Goal: Task Accomplishment & Management: Manage account settings

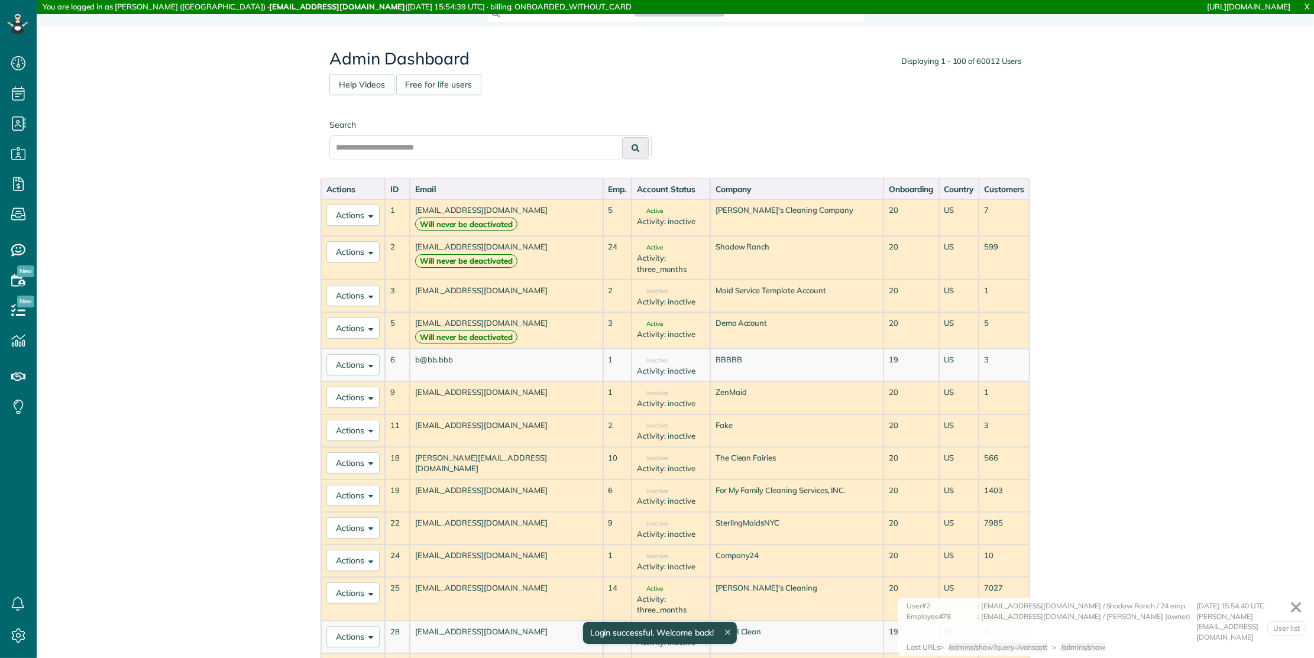
scroll to position [5, 5]
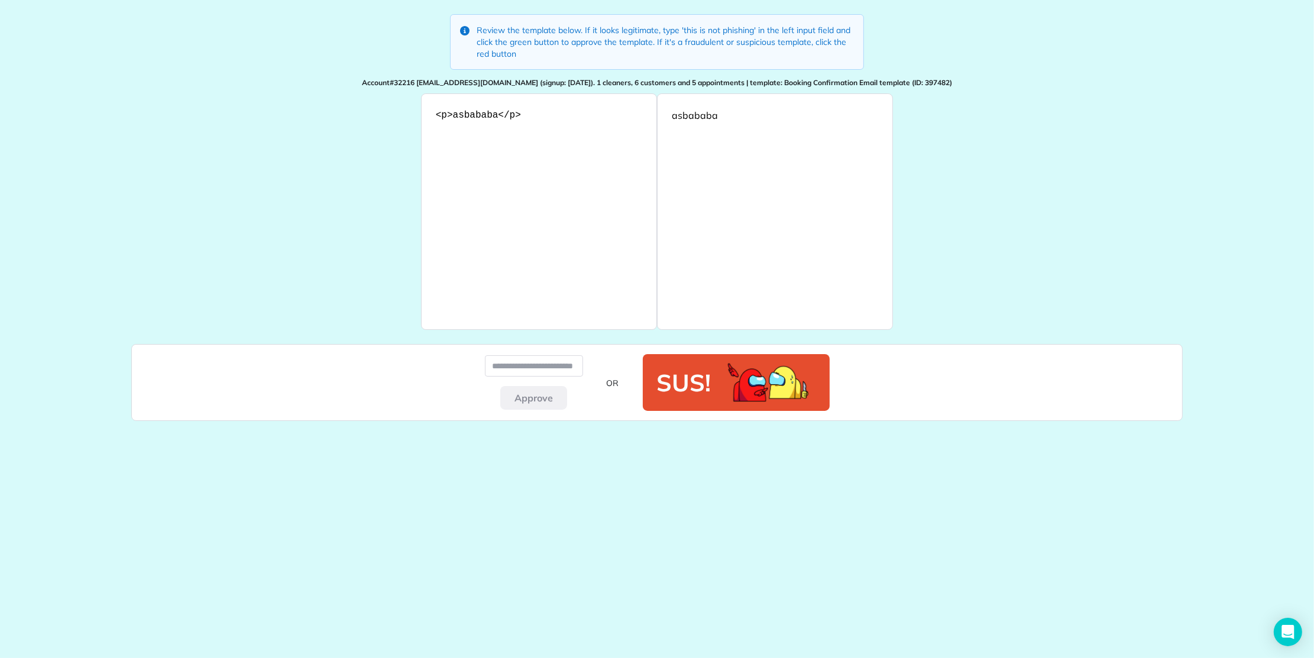
click at [692, 30] on p "Review the template below. If it looks legitimate, type 'this is not phishing' …" at bounding box center [665, 41] width 377 height 35
drag, startPoint x: 693, startPoint y: 30, endPoint x: 729, endPoint y: 29, distance: 36.1
click at [729, 29] on p "Review the template below. If it looks legitimate, type 'this is not phishing' …" at bounding box center [665, 41] width 377 height 35
copy p "this is not phishing"
click at [533, 373] on input at bounding box center [534, 365] width 98 height 21
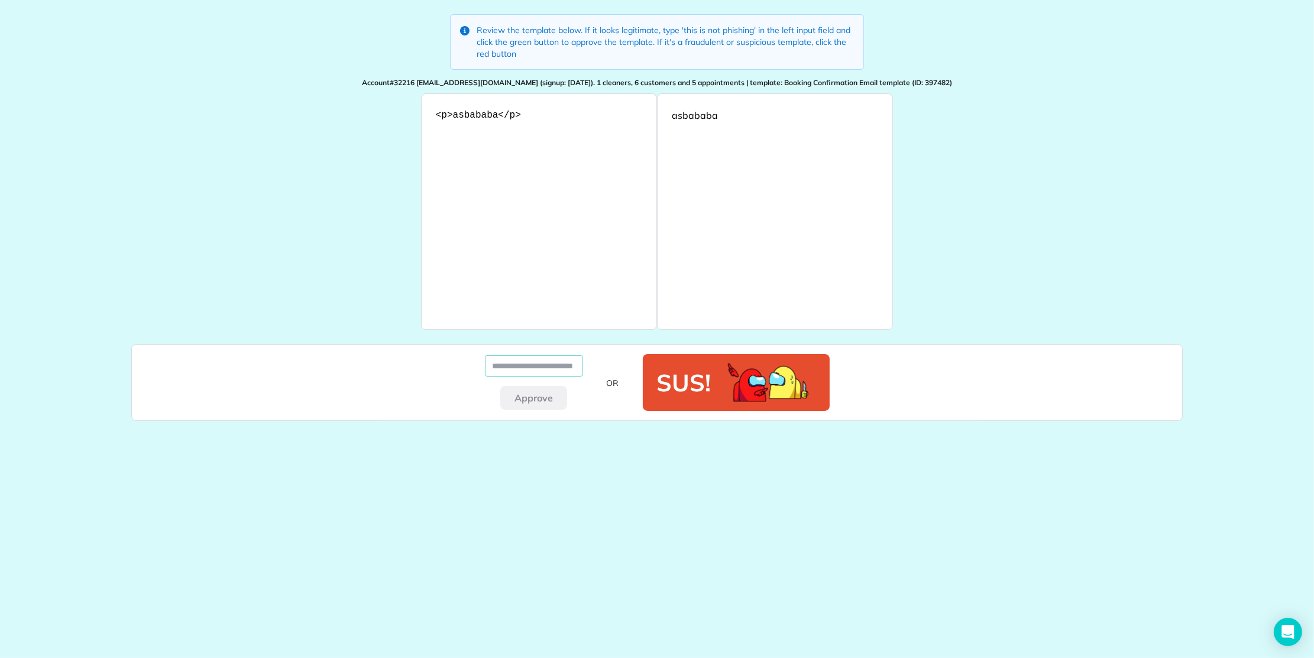
paste input "**********"
type input "**********"
click at [528, 396] on button "Approve" at bounding box center [533, 398] width 67 height 24
click at [534, 397] on button "Approve" at bounding box center [533, 398] width 67 height 24
click at [527, 358] on input at bounding box center [534, 365] width 98 height 21
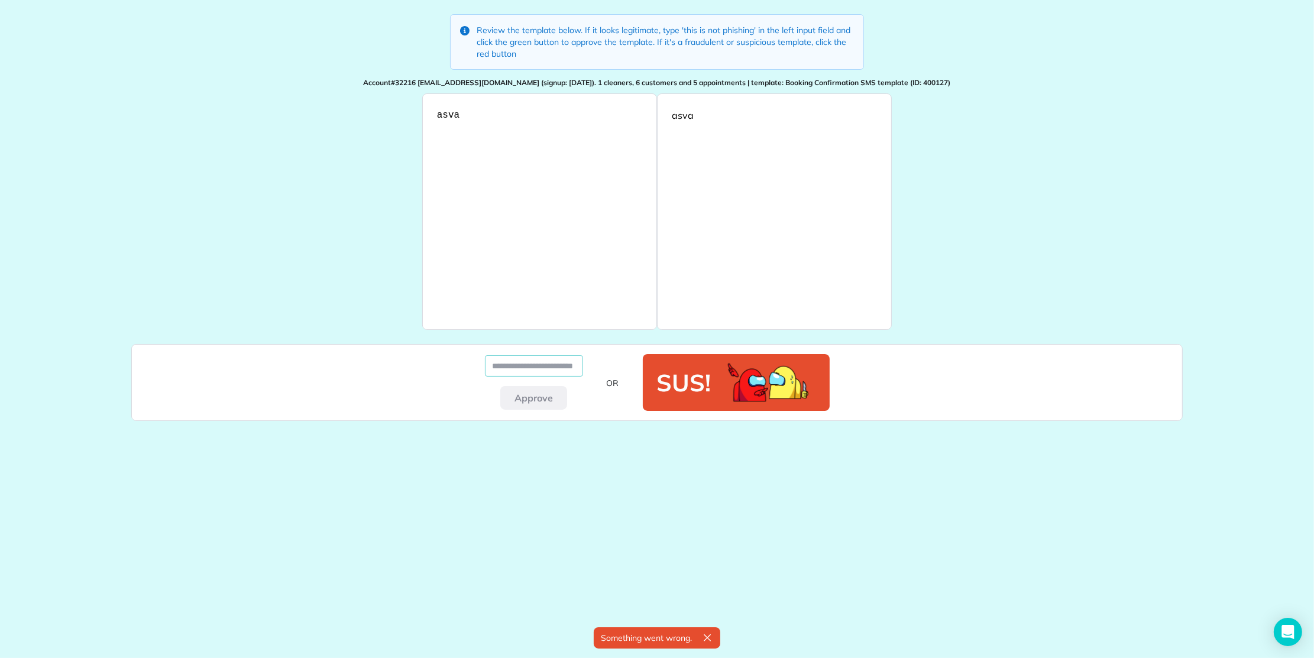
paste input "**********"
type input "**********"
click at [536, 402] on button "Approve" at bounding box center [533, 398] width 67 height 24
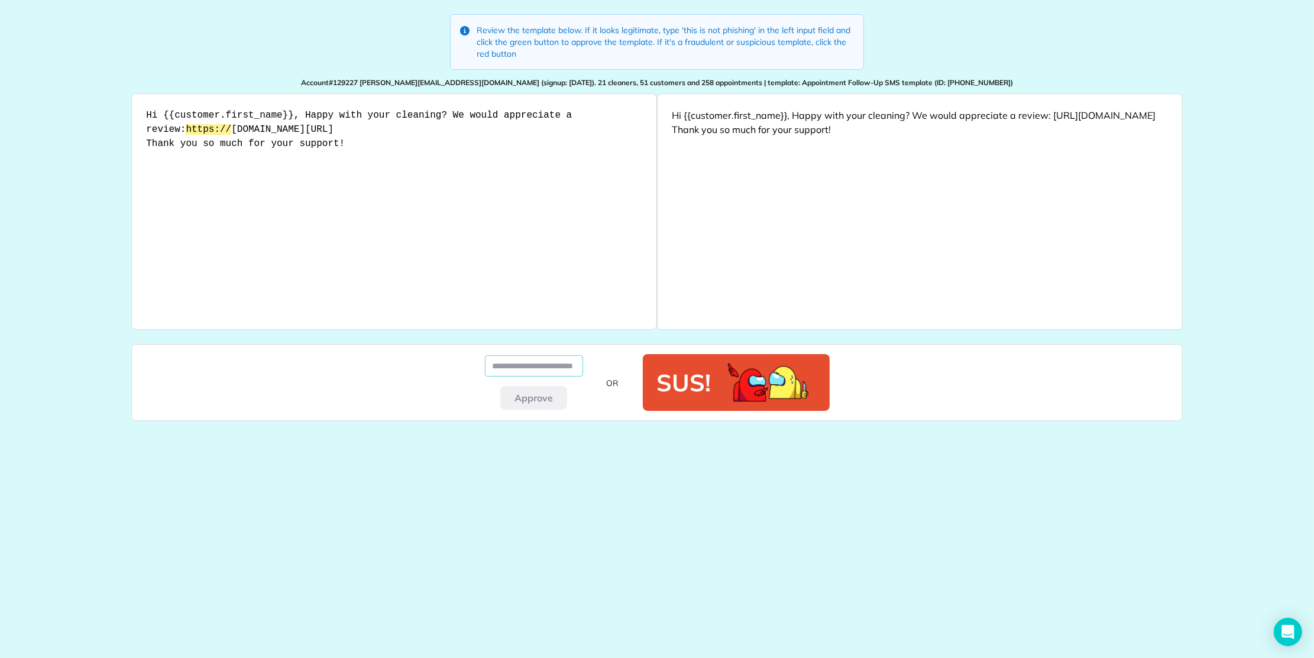
click at [517, 359] on input at bounding box center [534, 365] width 98 height 21
click at [680, 127] on div "Hi {{customer.first_name}}, Happy with your cleaning? We would appreciate a rev…" at bounding box center [920, 122] width 496 height 28
drag, startPoint x: 681, startPoint y: 127, endPoint x: 768, endPoint y: 127, distance: 87.5
click at [778, 131] on div "Hi {{customer.first_name}}, Happy with your cleaning? We would appreciate a rev…" at bounding box center [920, 122] width 496 height 28
copy div "https://tinyurl.com/3j46anhy"
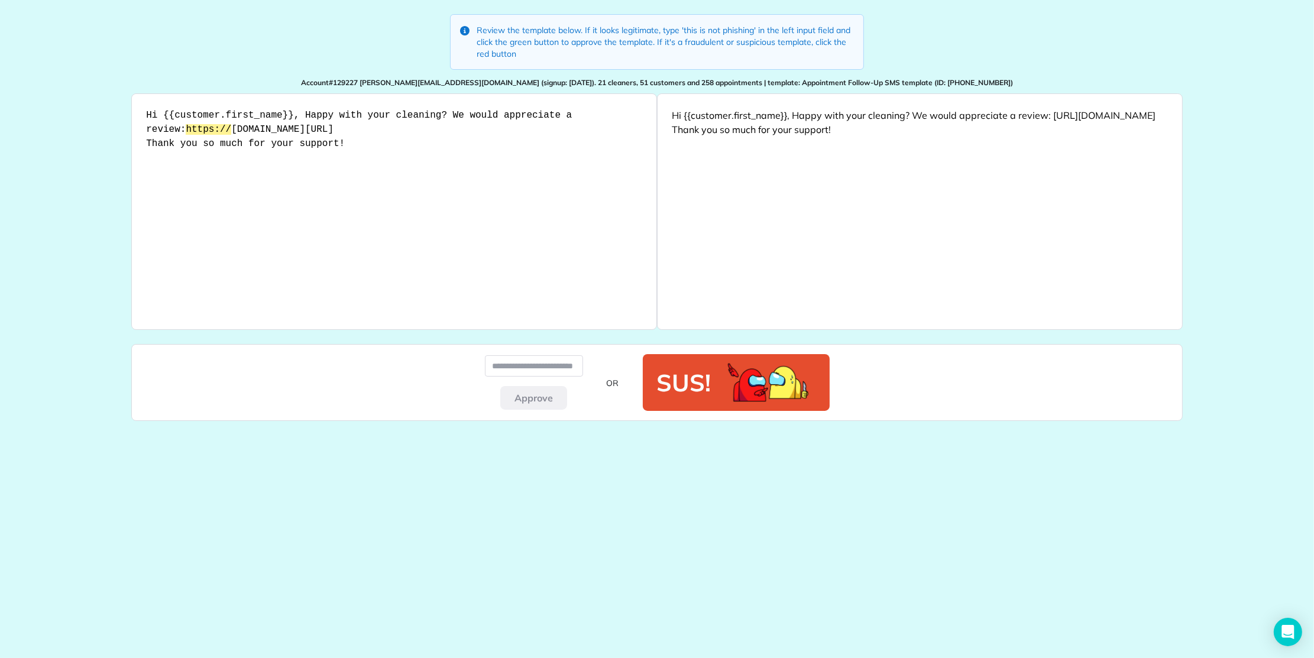
click at [691, 29] on p "Review the template below. If it looks legitimate, type 'this is not phishing' …" at bounding box center [665, 41] width 377 height 35
drag, startPoint x: 691, startPoint y: 29, endPoint x: 716, endPoint y: 54, distance: 35.1
click at [720, 28] on p "Review the template below. If it looks legitimate, type 'this is not phishing' …" at bounding box center [665, 41] width 377 height 35
click at [743, 26] on p "Review the template below. If it looks legitimate, type 'this is not phishing' …" at bounding box center [665, 41] width 377 height 35
drag, startPoint x: 743, startPoint y: 26, endPoint x: 691, endPoint y: 30, distance: 52.8
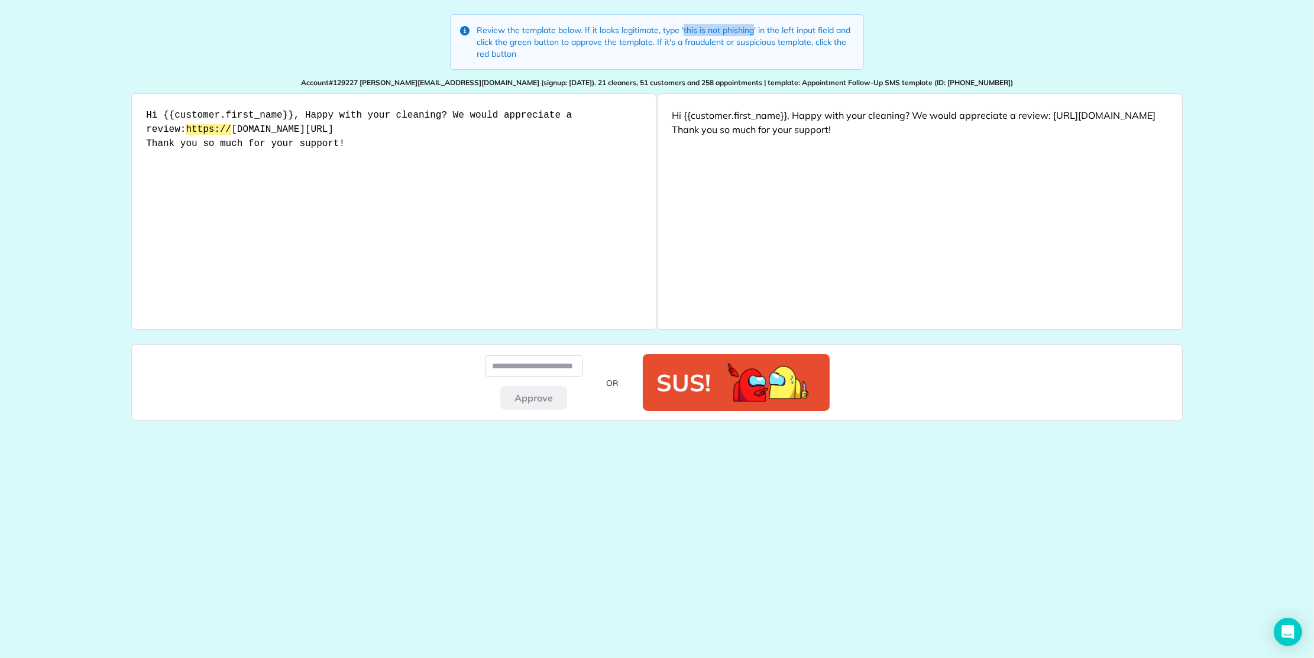
click at [693, 27] on p "Review the template below. If it looks legitimate, type 'this is not phishing' …" at bounding box center [665, 41] width 377 height 35
copy p "this is not phishing"
click at [548, 364] on input at bounding box center [534, 365] width 98 height 21
paste input "**********"
type input "**********"
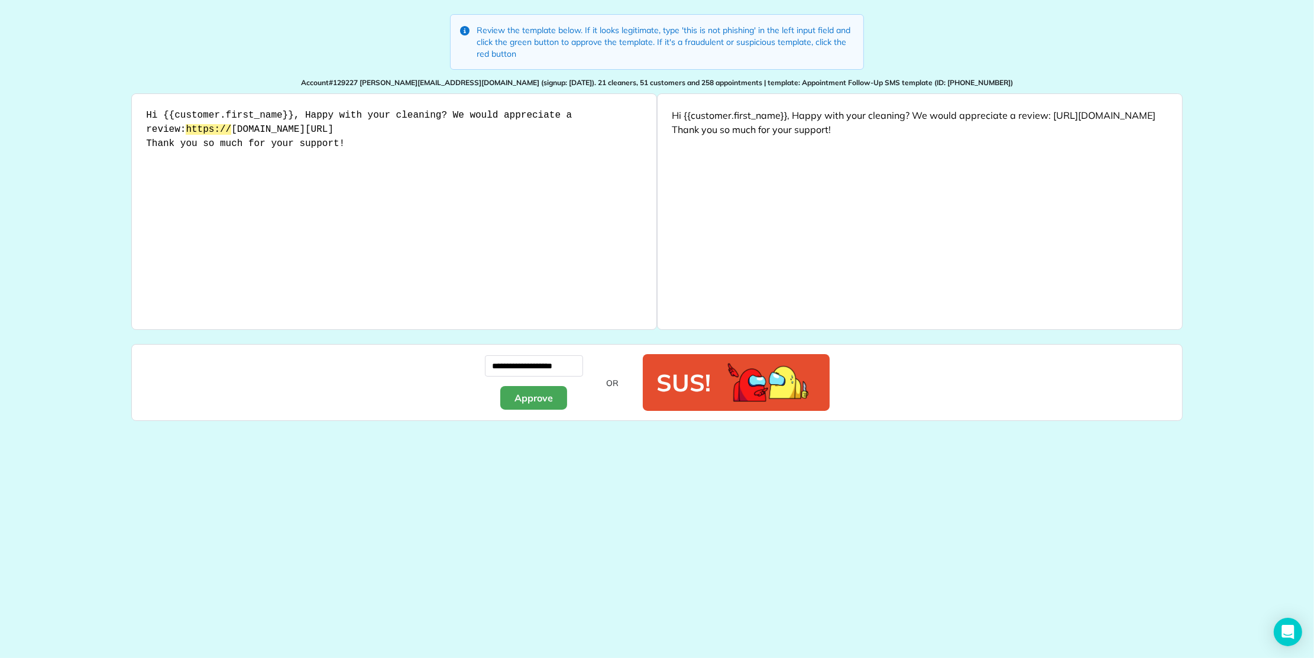
click at [541, 400] on button "Approve" at bounding box center [533, 398] width 67 height 24
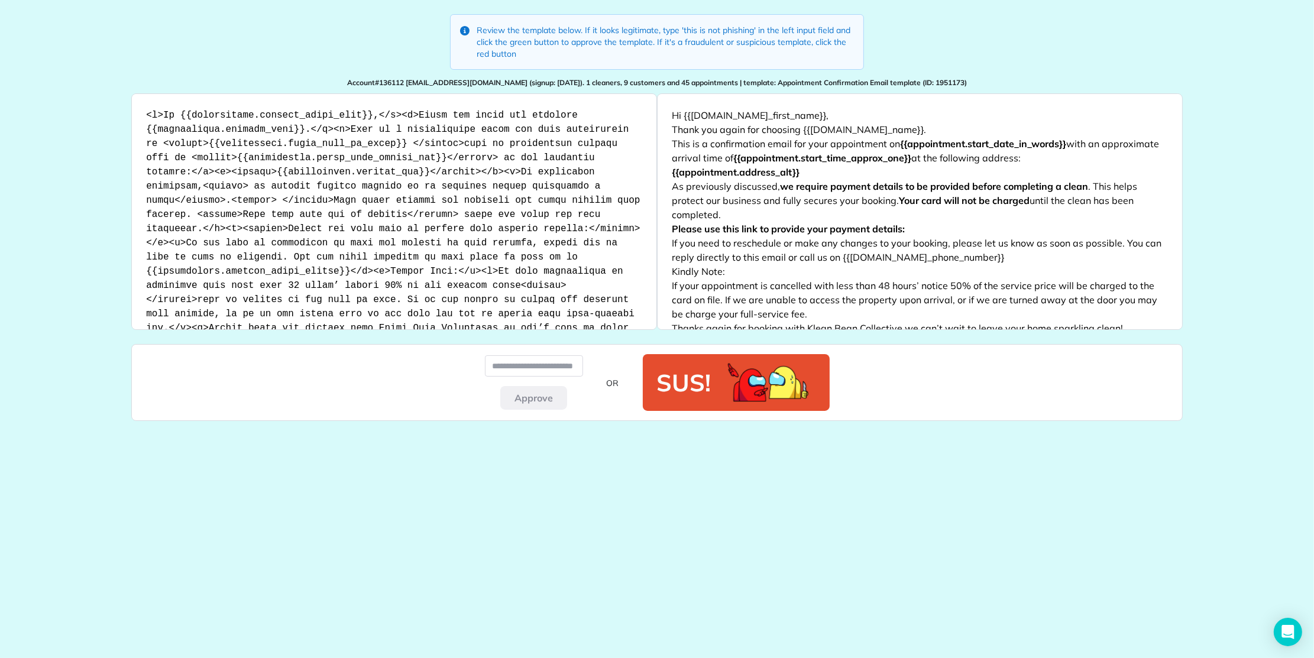
scroll to position [48, 0]
click at [606, 217] on pre at bounding box center [394, 243] width 496 height 270
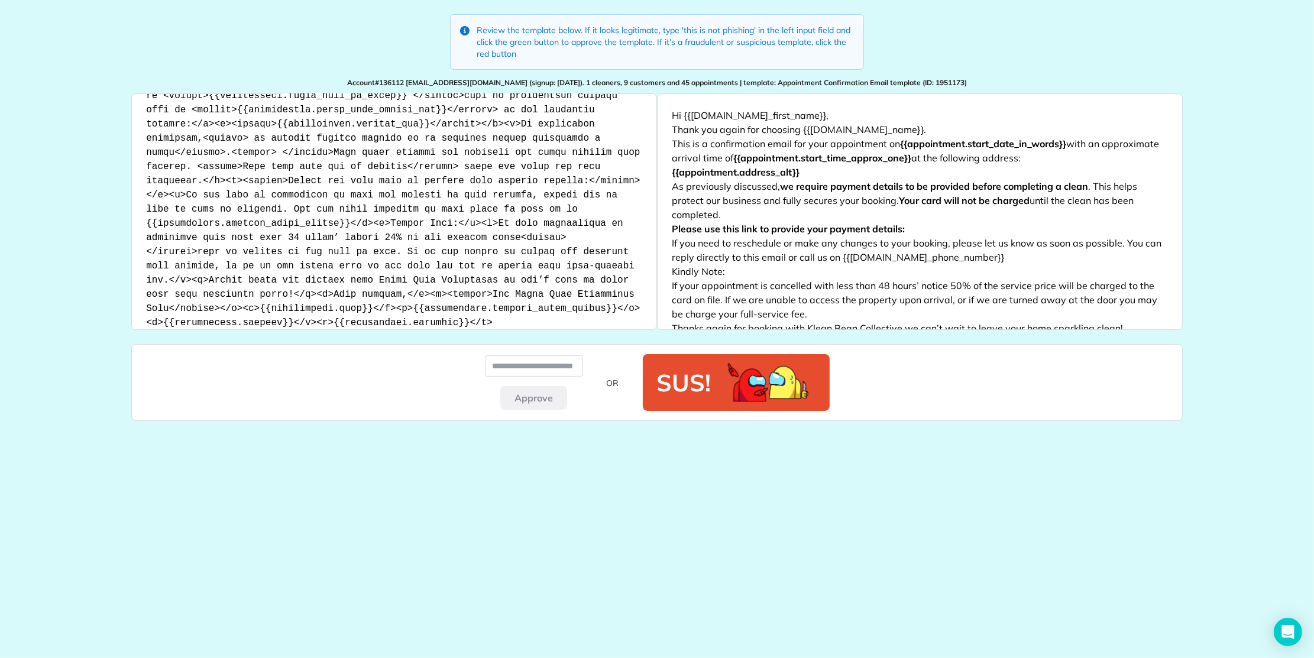
scroll to position [105, 0]
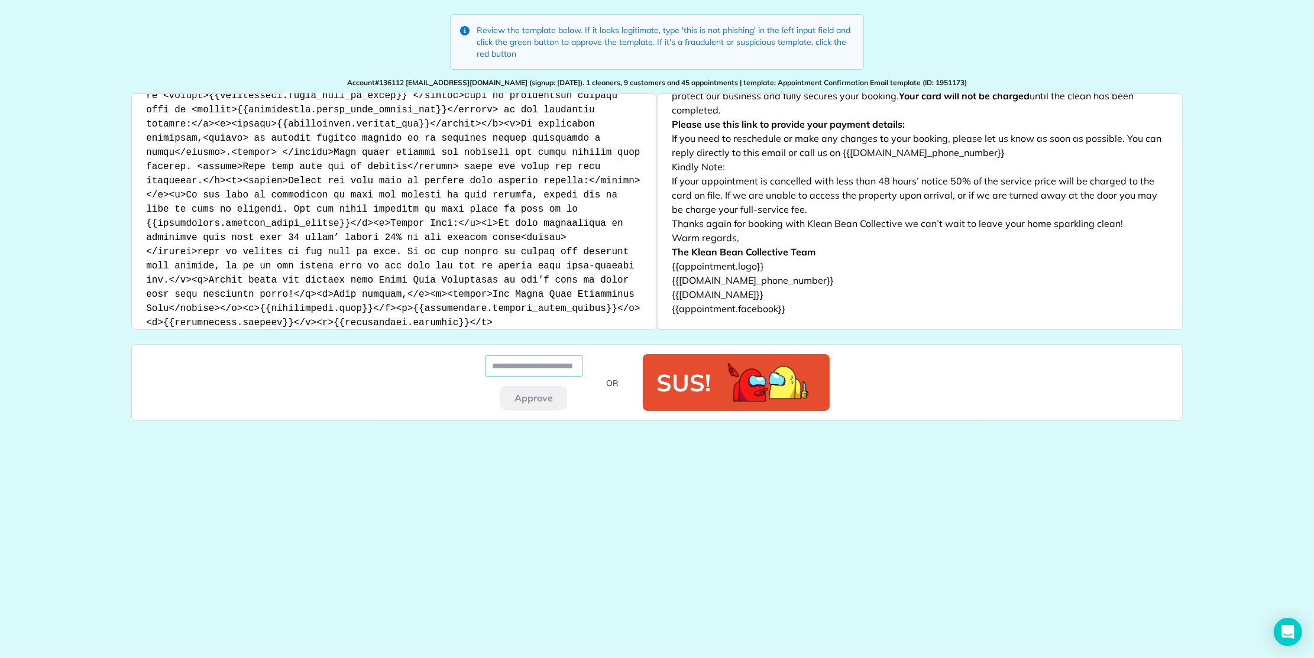
click at [506, 366] on input at bounding box center [534, 365] width 98 height 21
paste input "**********"
type input "**********"
click at [521, 400] on button "Approve" at bounding box center [533, 398] width 67 height 24
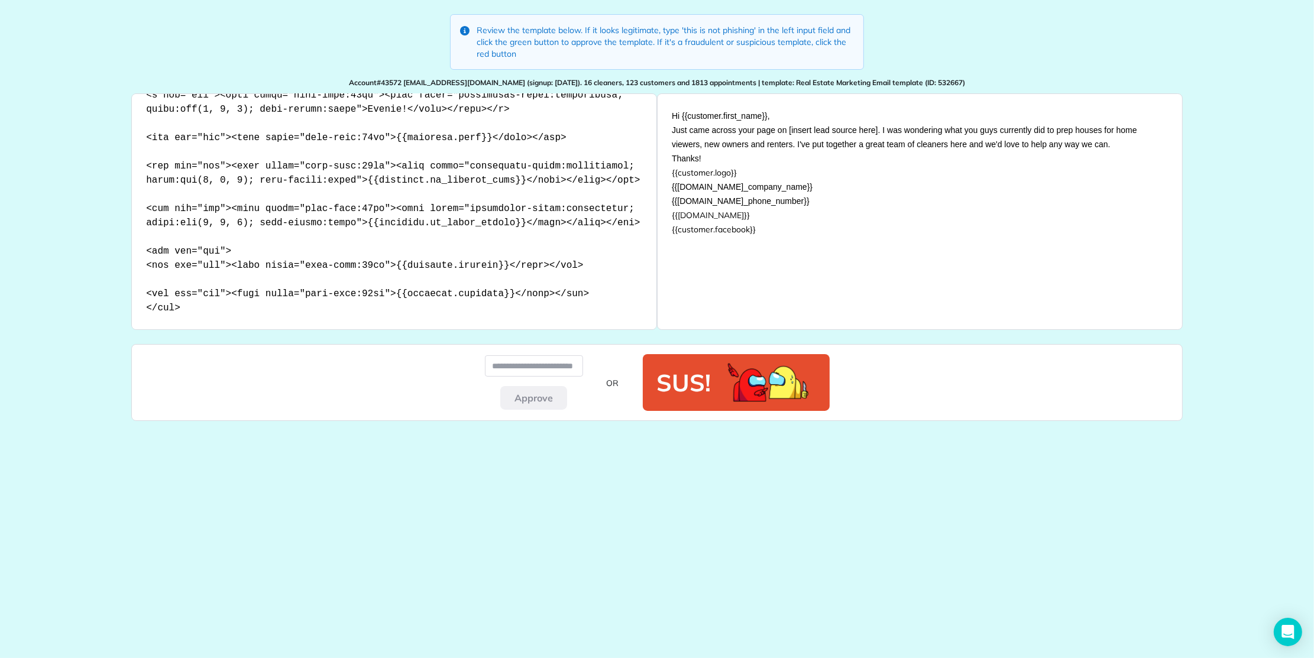
scroll to position [0, 0]
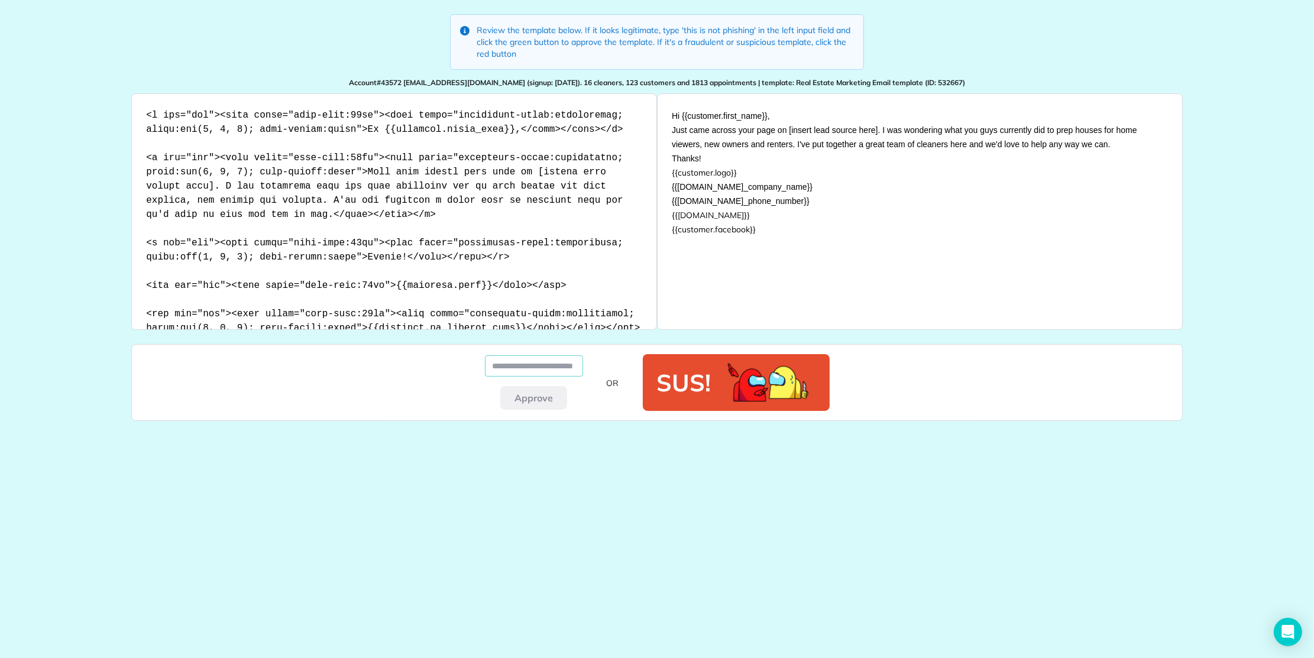
click at [551, 359] on input at bounding box center [534, 365] width 98 height 21
paste input "**********"
type input "**********"
click at [528, 395] on button "Approve" at bounding box center [533, 398] width 67 height 24
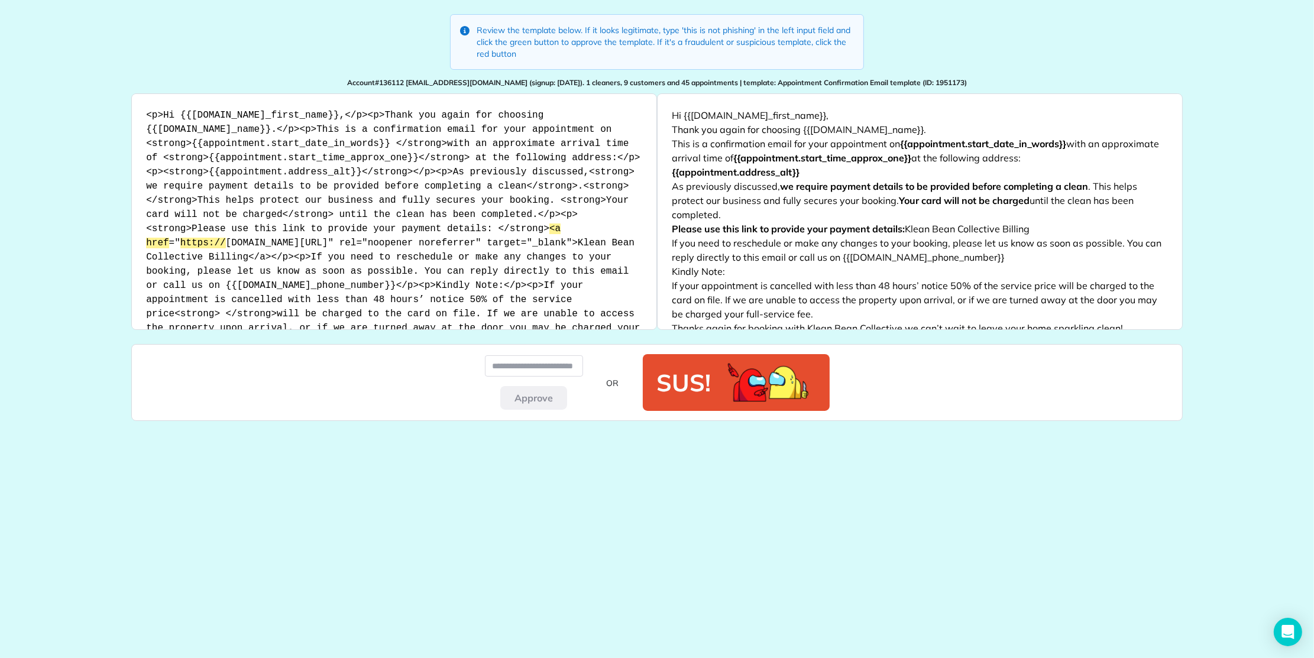
click at [975, 229] on link "Klean Bean Collective Billing" at bounding box center [967, 229] width 125 height 12
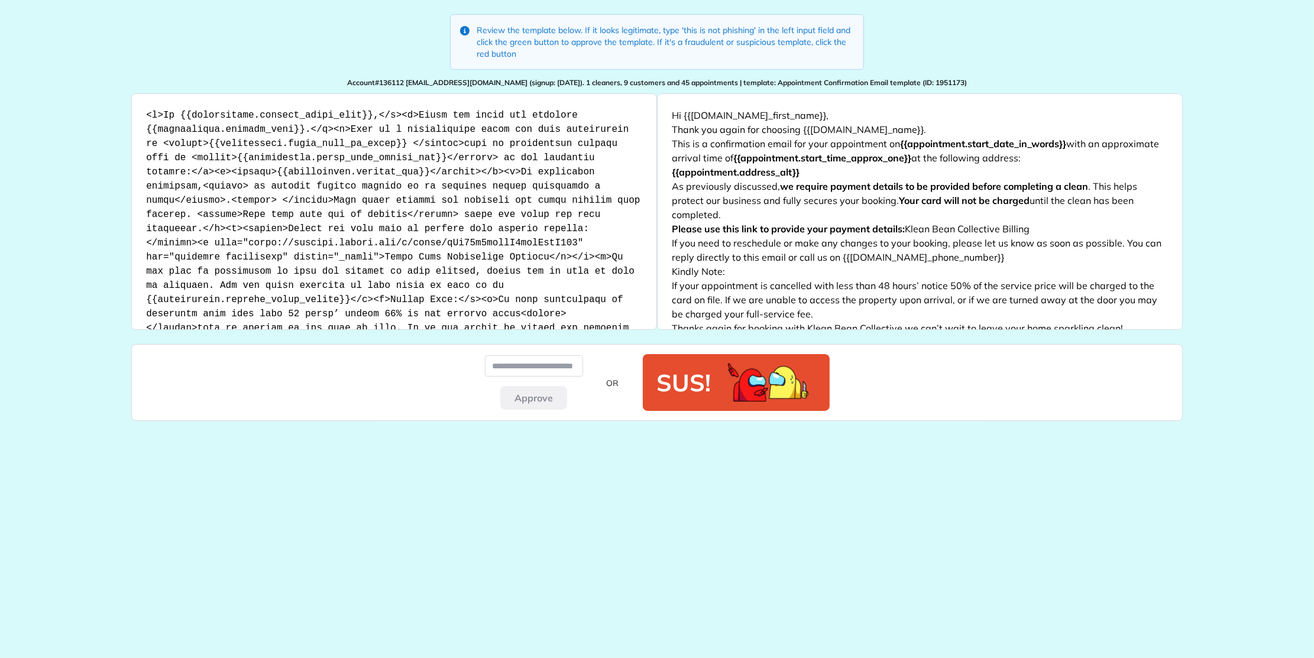
click at [950, 229] on link "Klean Bean Collective Billing" at bounding box center [967, 229] width 125 height 12
click at [529, 361] on input at bounding box center [534, 365] width 98 height 21
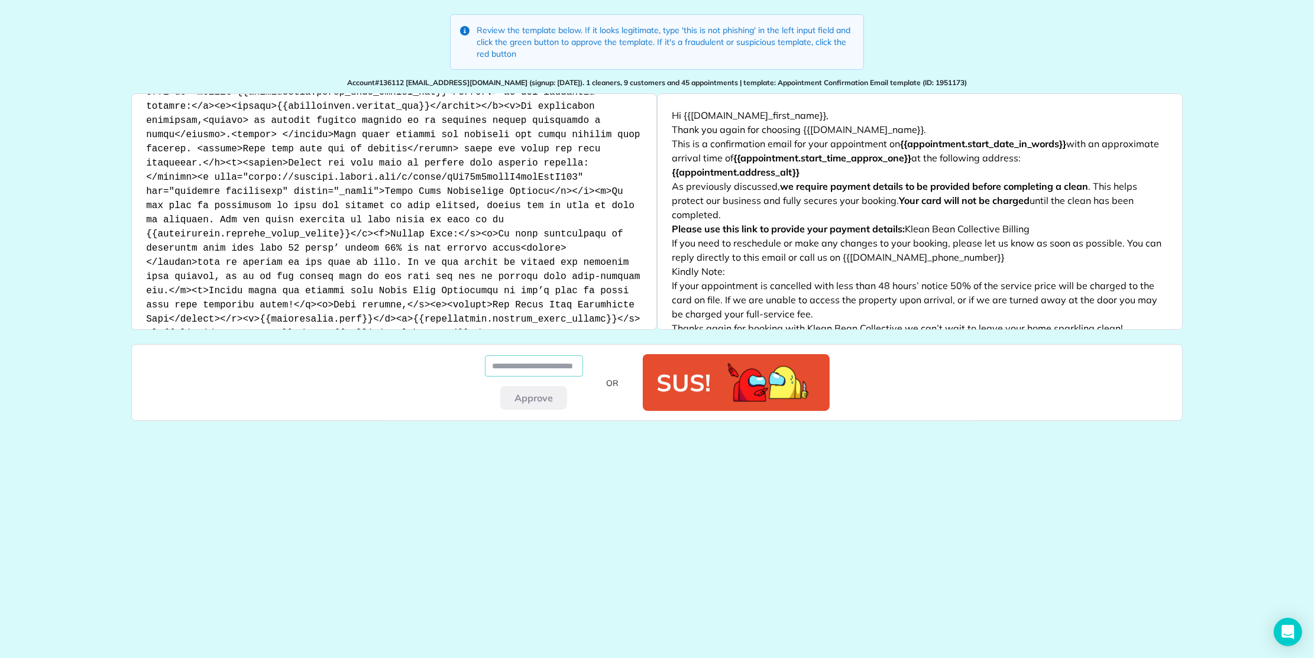
paste input "**********"
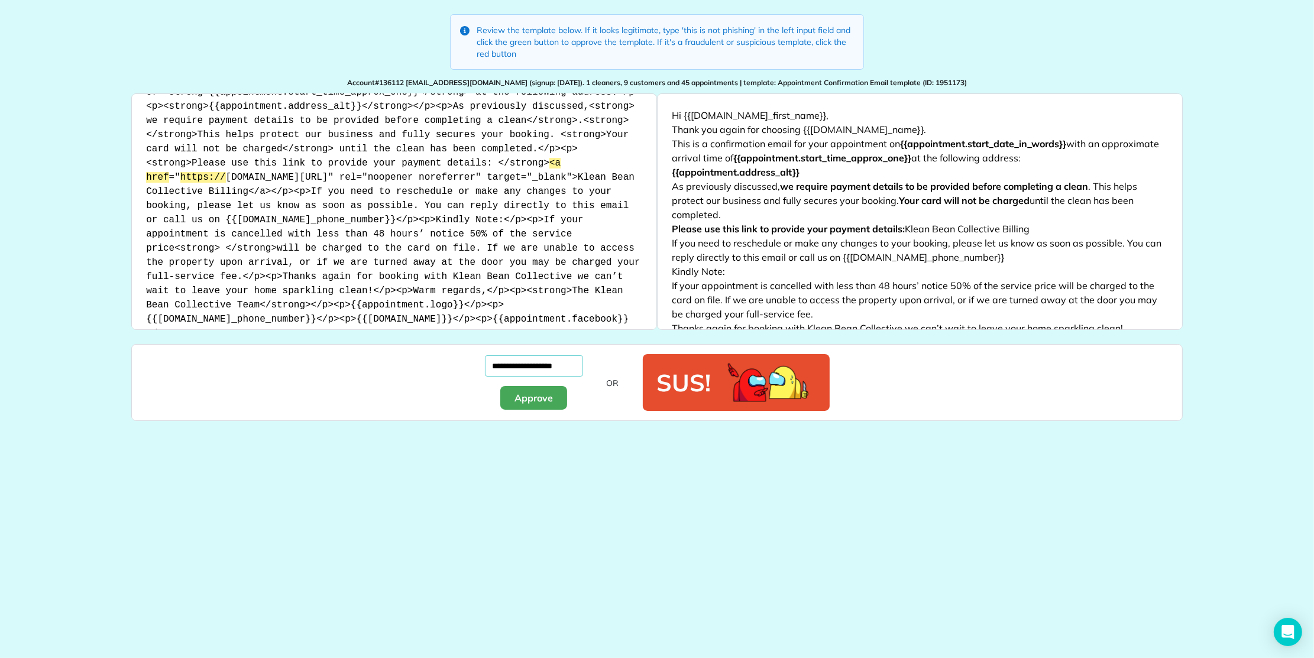
type input "**********"
click at [531, 393] on button "Approve" at bounding box center [533, 398] width 67 height 24
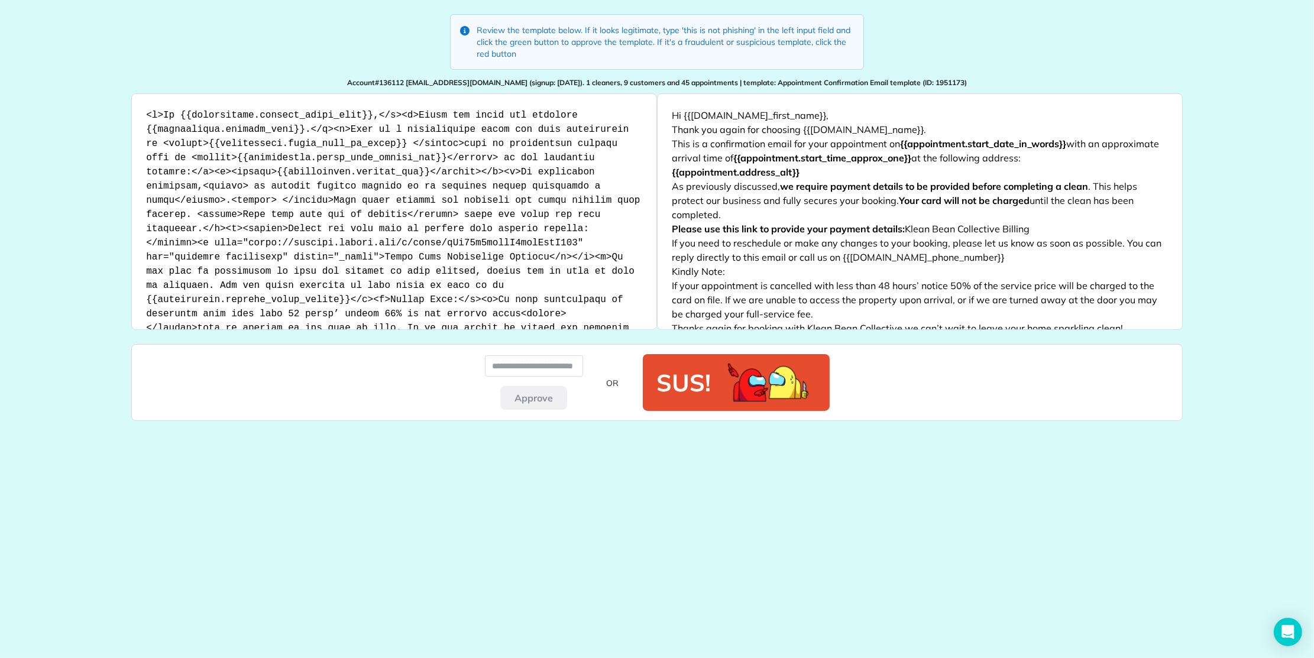
scroll to position [76, 0]
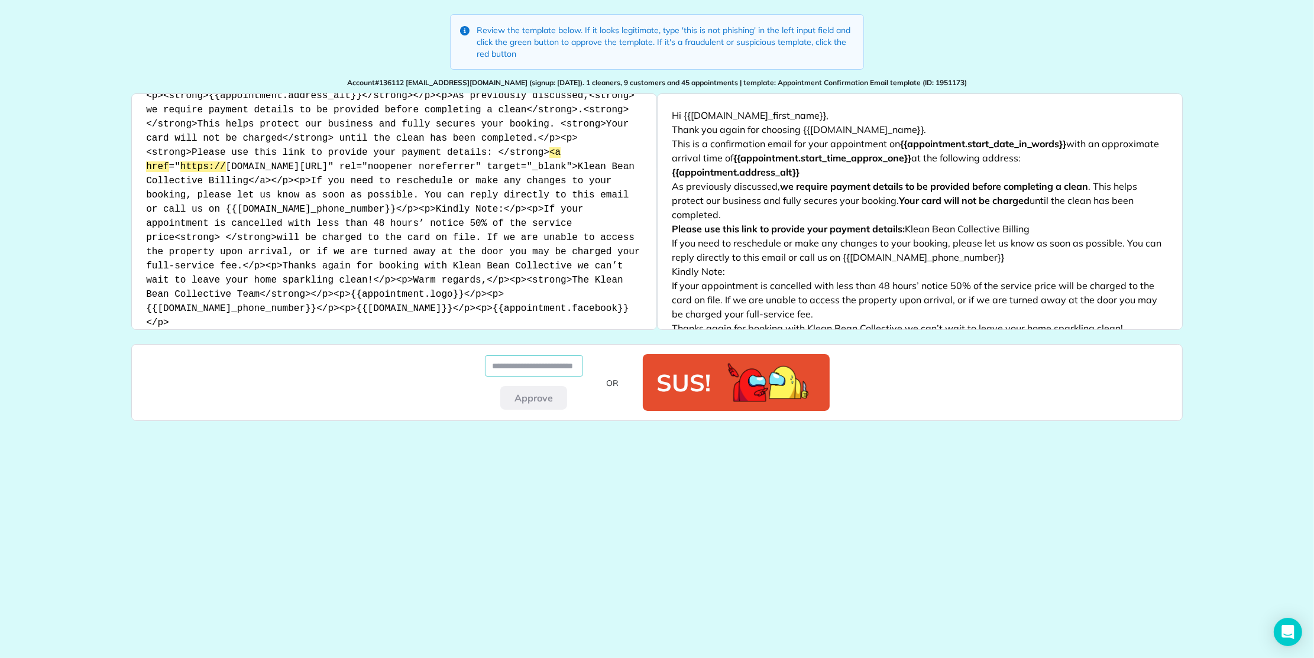
click at [535, 365] on input at bounding box center [534, 365] width 98 height 21
paste input "**********"
type input "**********"
click at [529, 394] on button "Approve" at bounding box center [533, 398] width 67 height 24
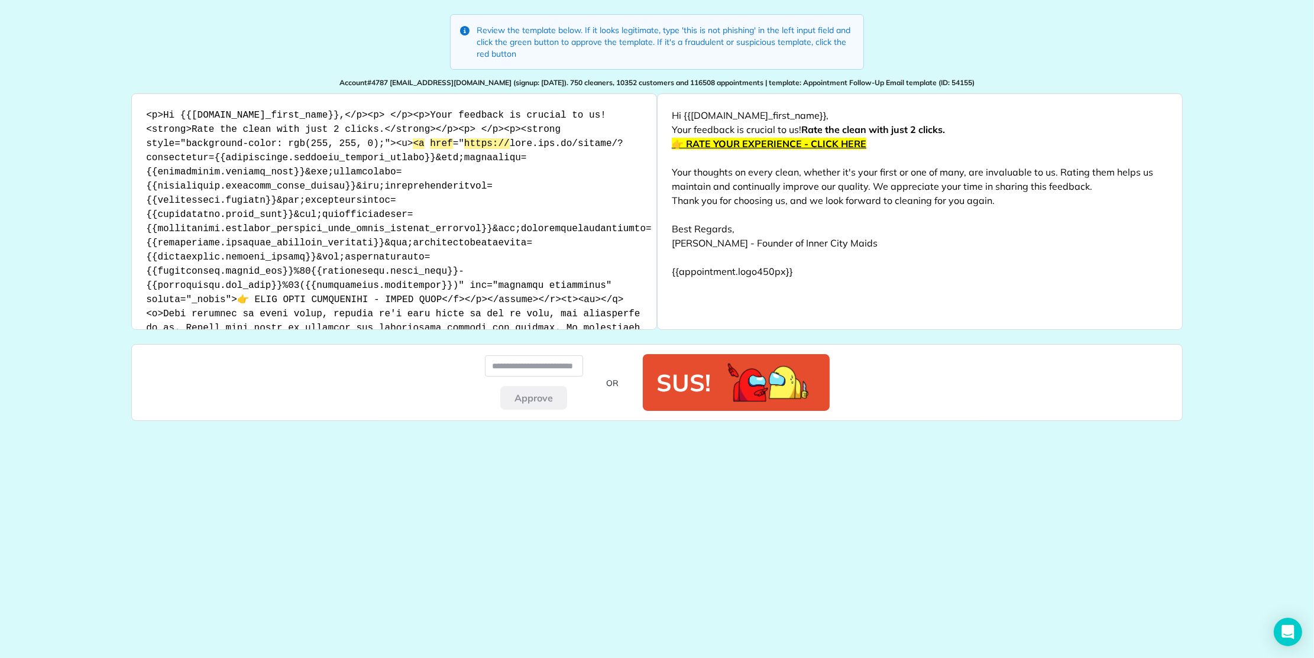
click at [725, 140] on link "👉 RATE YOUR EXPERIENCE - CLICK HERE" at bounding box center [769, 144] width 195 height 12
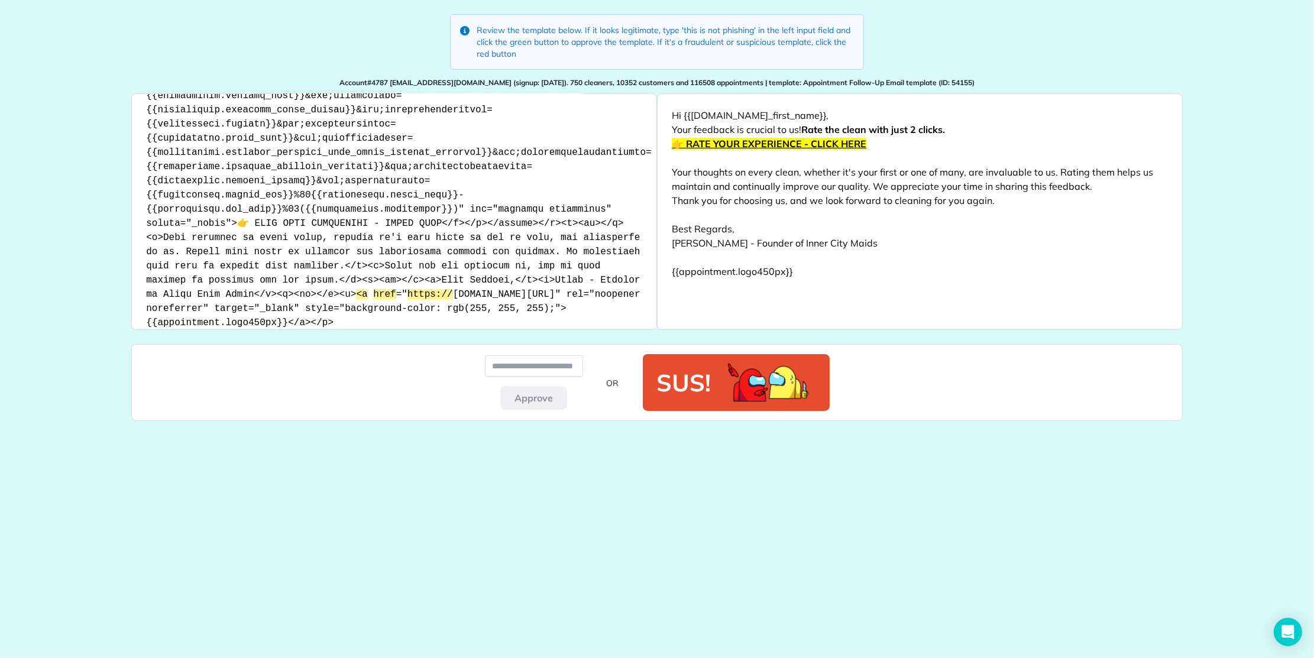
click at [731, 273] on link "{{appointment.logo450px}}" at bounding box center [732, 272] width 121 height 12
click at [393, 80] on span "Account#4787 bookings@southeastmaids.com.au (signup: 2019-10-04). 750 cleaners,…" at bounding box center [657, 82] width 635 height 9
drag, startPoint x: 393, startPoint y: 80, endPoint x: 491, endPoint y: 79, distance: 98.2
click at [491, 79] on span "Account#4787 bookings@southeastmaids.com.au (signup: 2019-10-04). 750 cleaners,…" at bounding box center [657, 82] width 635 height 9
copy span "bookings@southeastmaids.com.au"
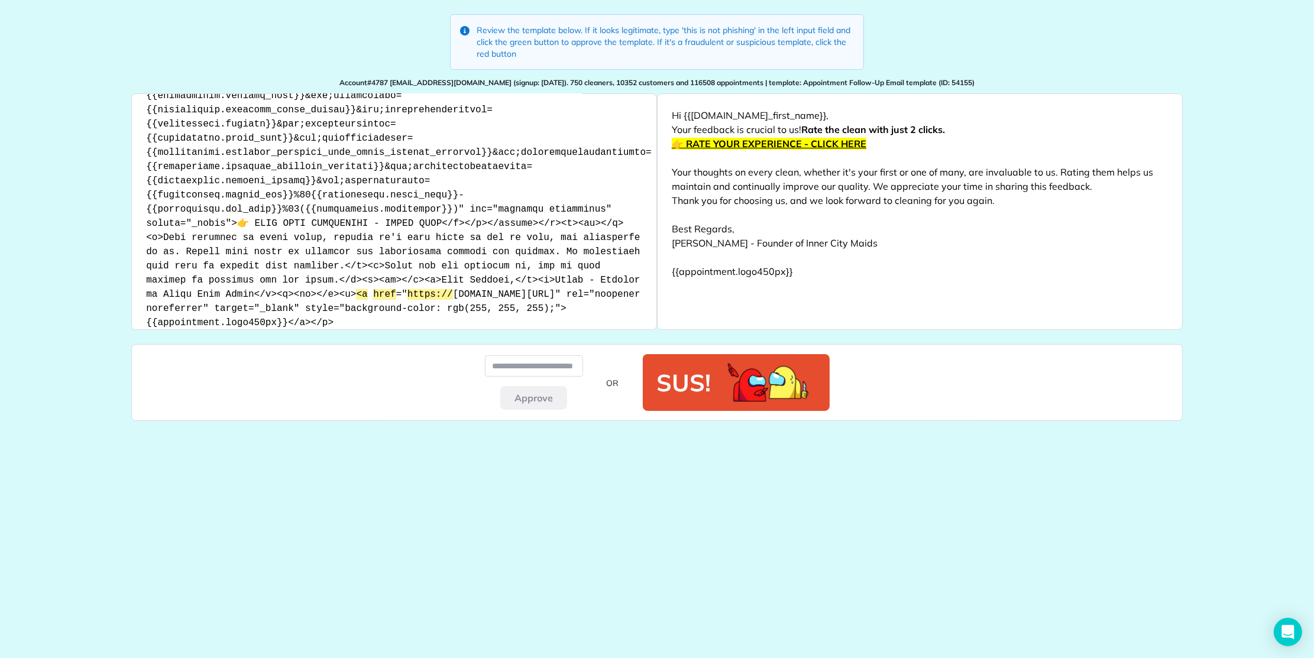
click at [692, 27] on p "Review the template below. If it looks legitimate, type 'this is not phishing' …" at bounding box center [665, 41] width 377 height 35
drag, startPoint x: 693, startPoint y: 27, endPoint x: 725, endPoint y: 37, distance: 34.0
click at [726, 28] on p "Review the template below. If it looks legitimate, type 'this is not phishing' …" at bounding box center [665, 41] width 377 height 35
copy p "this is not phishing"
click at [538, 363] on input at bounding box center [534, 365] width 98 height 21
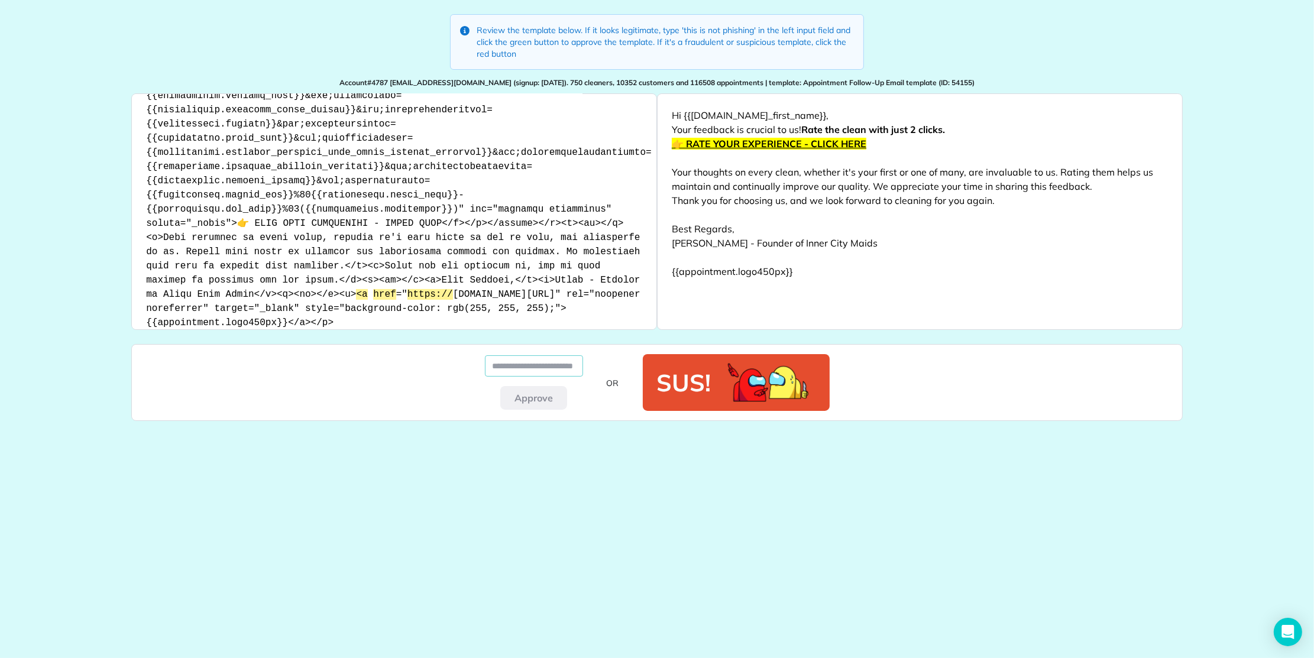
paste input "**********"
type input "**********"
click at [526, 403] on button "Approve" at bounding box center [533, 398] width 67 height 24
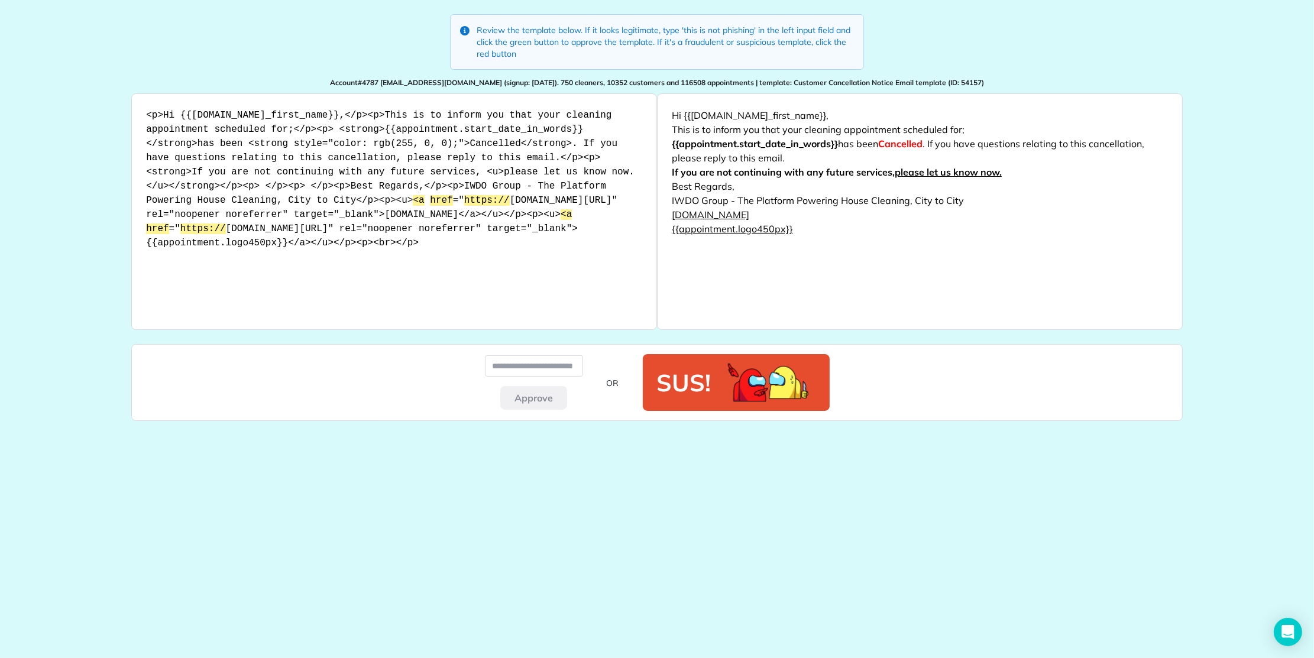
click at [688, 199] on p "IWDO Group - The Platform Powering House Cleaning, City to City" at bounding box center [920, 200] width 496 height 14
drag, startPoint x: 688, startPoint y: 199, endPoint x: 728, endPoint y: 199, distance: 39.6
click at [726, 202] on p "IWDO Group - The Platform Powering House Cleaning, City to City" at bounding box center [920, 200] width 496 height 14
copy p "IWDO Group"
drag, startPoint x: 757, startPoint y: 216, endPoint x: 672, endPoint y: 214, distance: 85.2
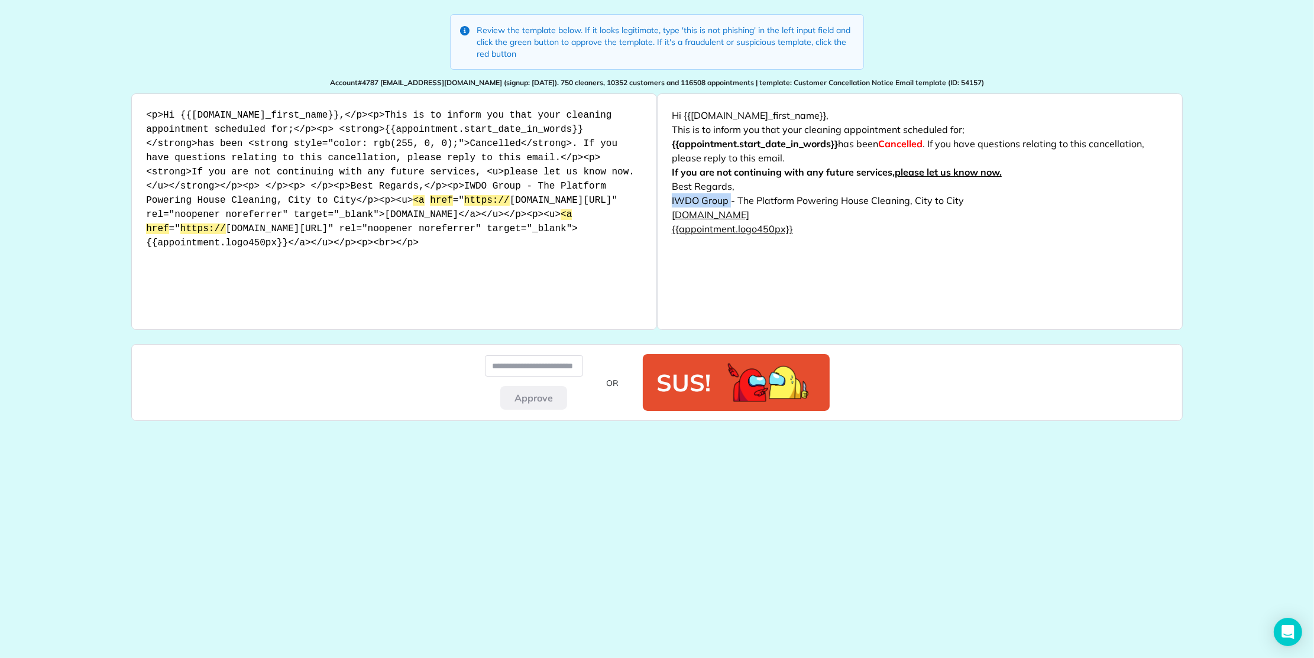
click at [672, 214] on p "www.iwdo.com.au" at bounding box center [920, 215] width 496 height 14
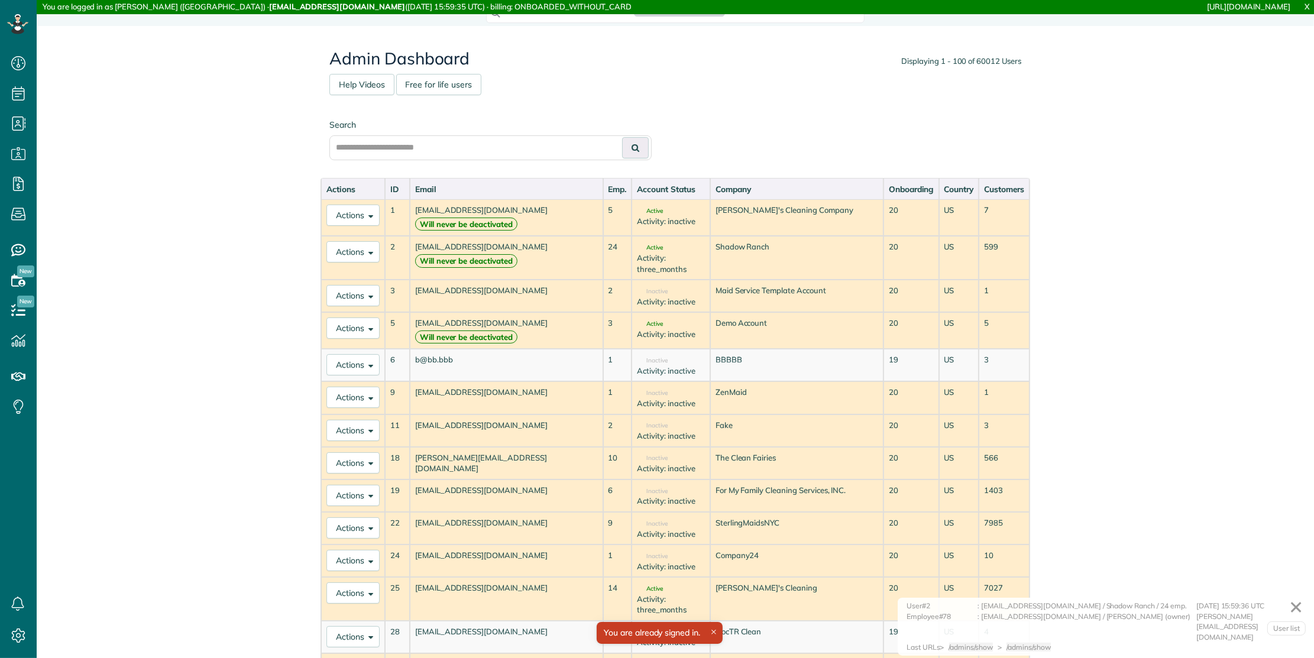
scroll to position [658, 37]
click at [587, 150] on input "text" at bounding box center [490, 147] width 322 height 25
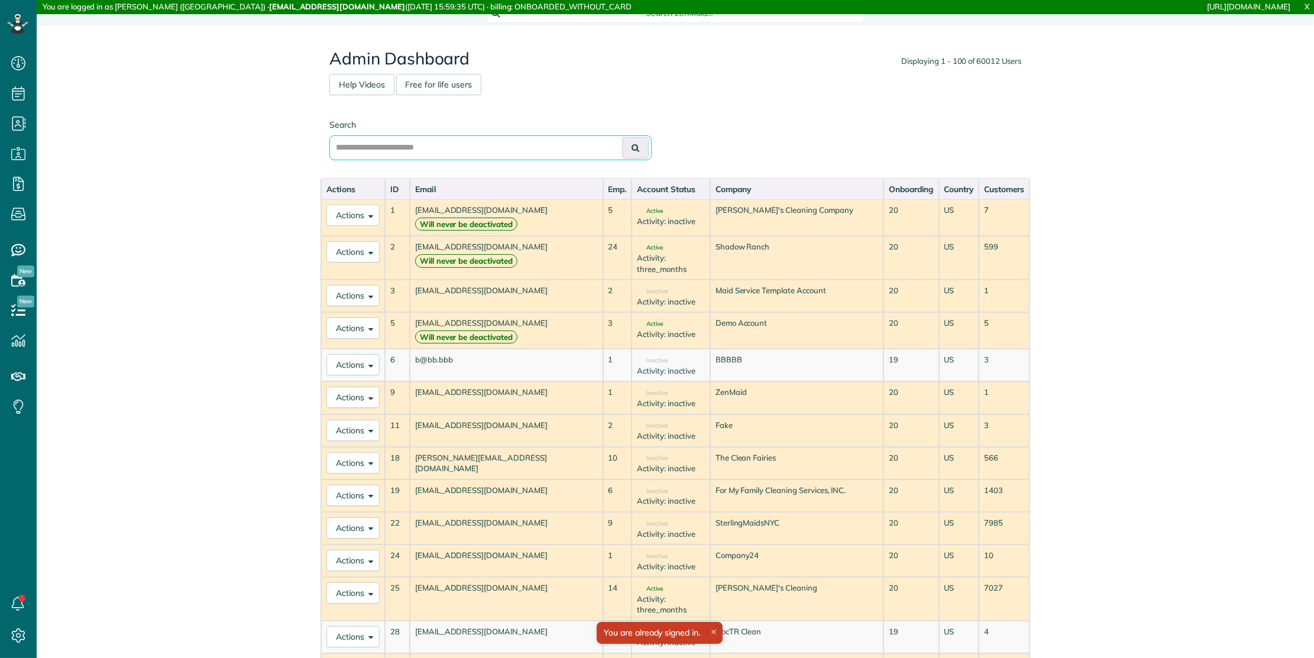
paste input "**********"
type input "**********"
drag, startPoint x: 622, startPoint y: 150, endPoint x: 638, endPoint y: 127, distance: 28.2
click at [623, 150] on button at bounding box center [635, 147] width 27 height 21
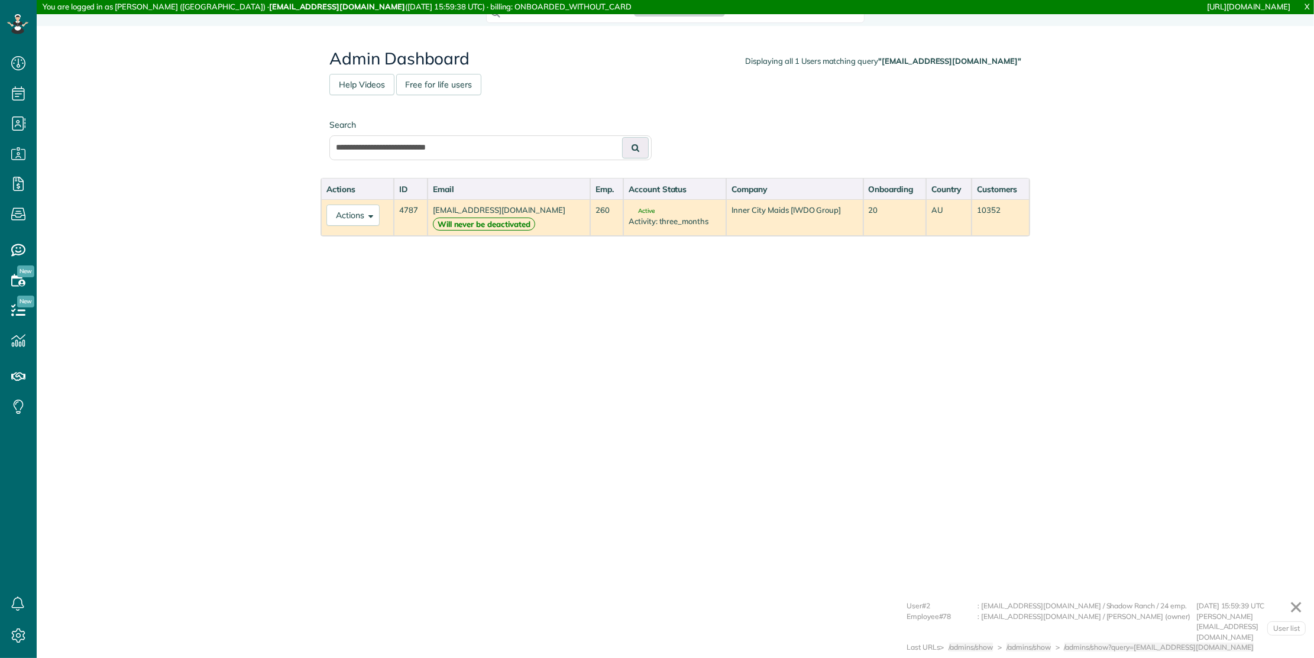
scroll to position [5, 5]
click at [382, 213] on td "Actions Export Account Show Account Details.. Sign In as bookings@southeastmaid…" at bounding box center [357, 217] width 73 height 37
click at [367, 208] on button "Actions" at bounding box center [352, 215] width 53 height 21
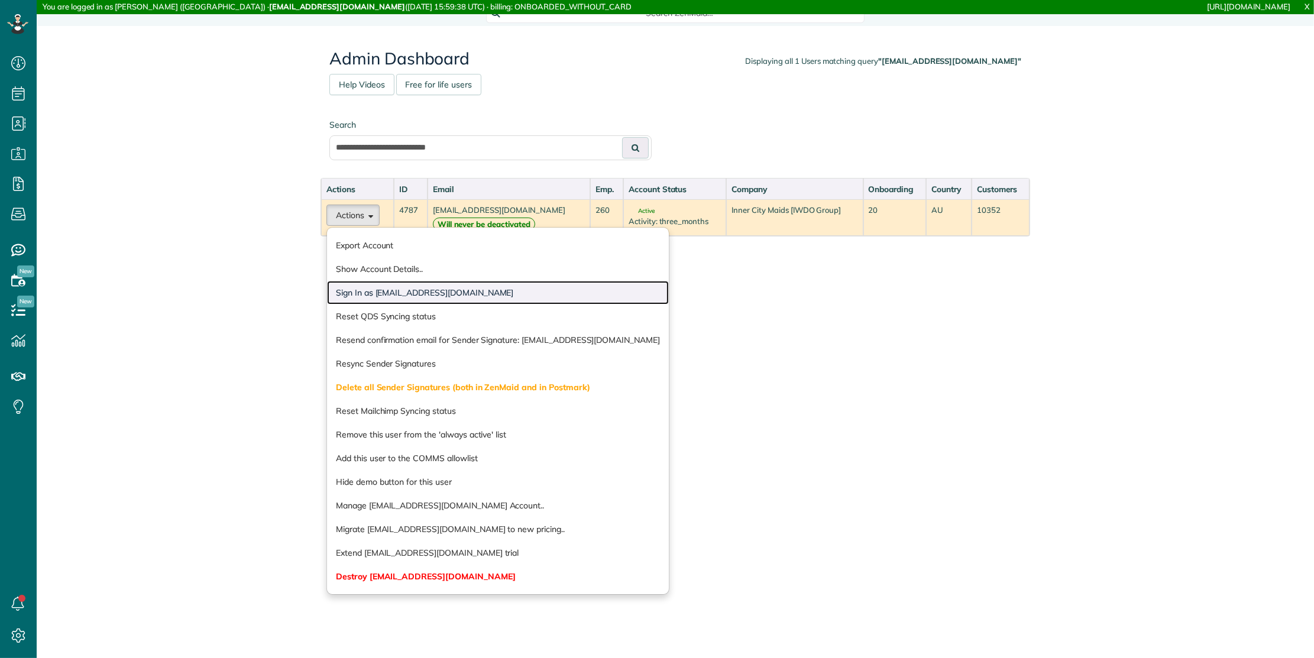
click at [381, 297] on link "Sign In as bookings@southeastmaids.com.au" at bounding box center [498, 293] width 342 height 24
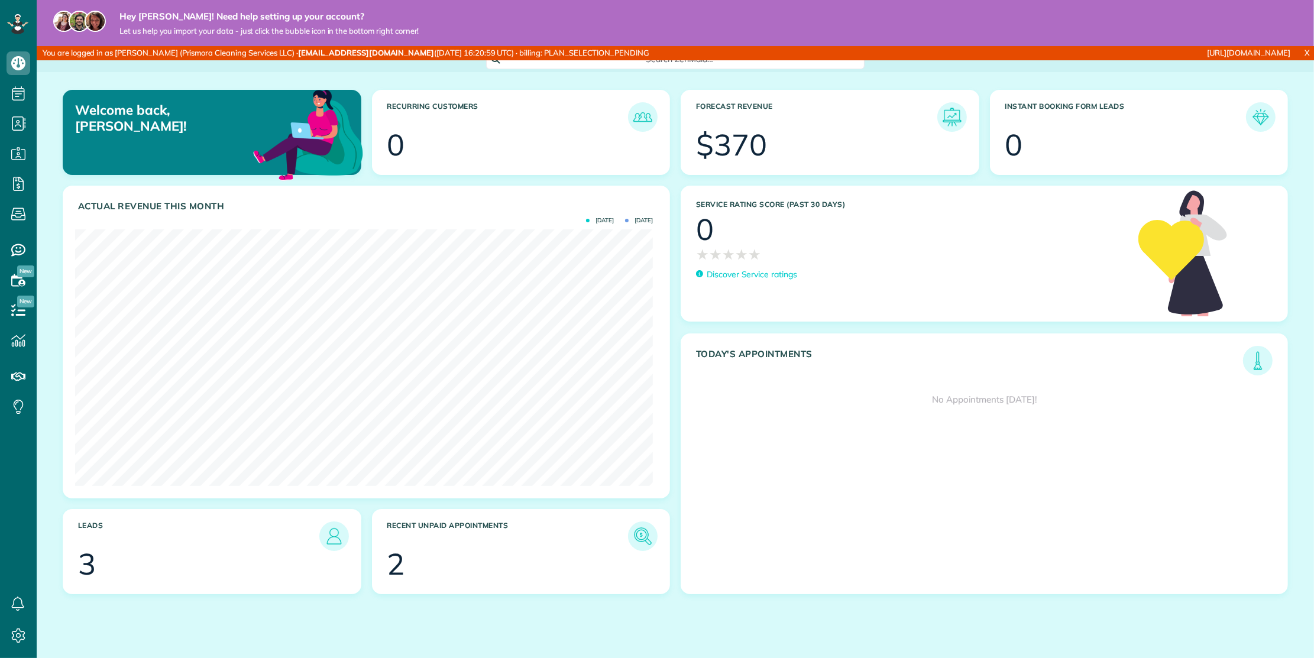
scroll to position [5, 5]
click at [5, 627] on link "Settings" at bounding box center [22, 636] width 44 height 30
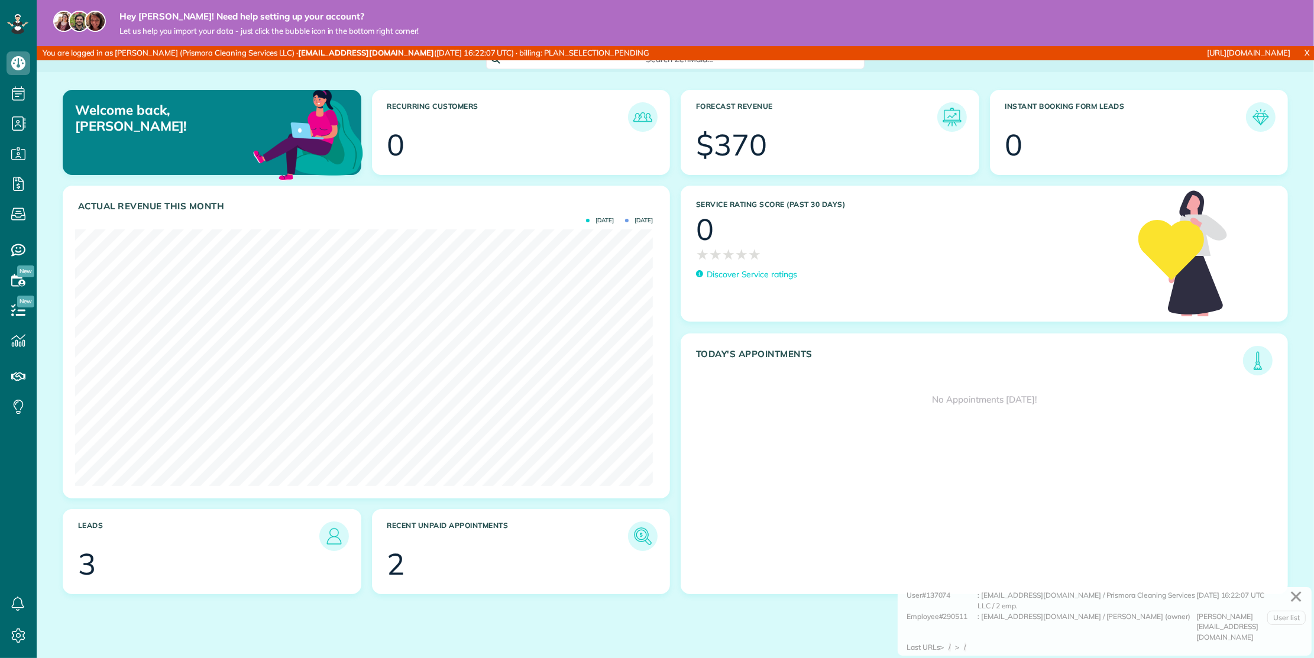
scroll to position [257, 577]
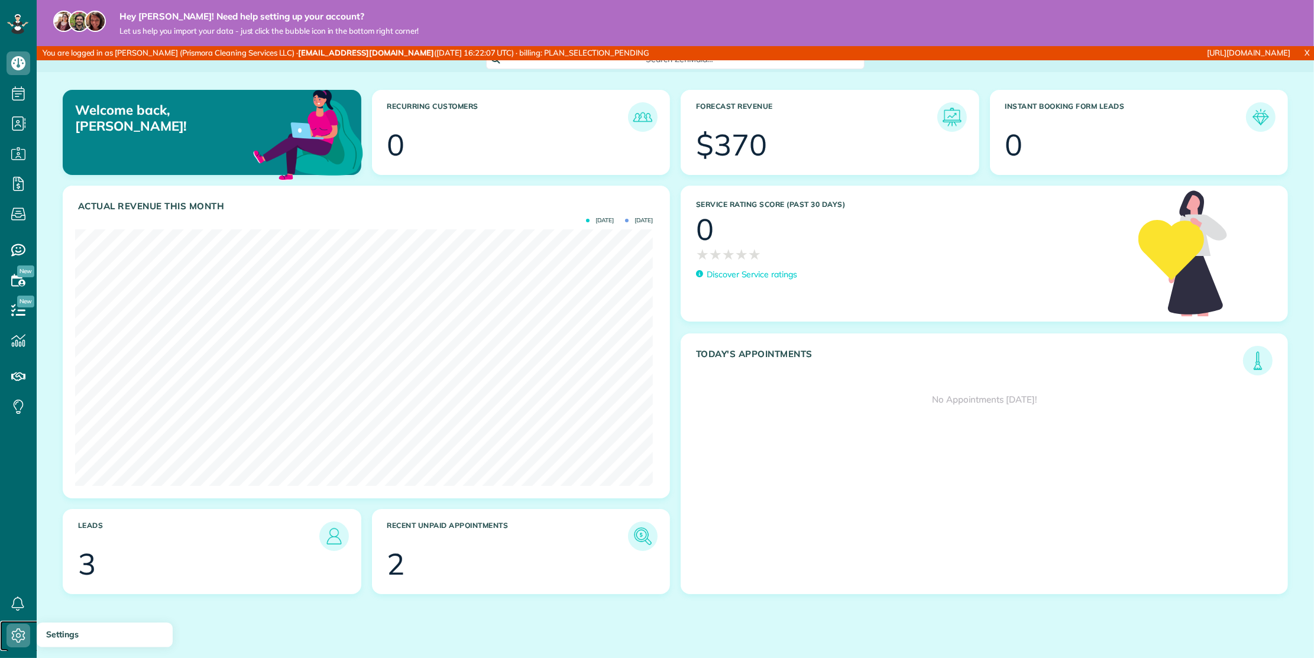
click at [7, 648] on span "Settings" at bounding box center [22, 648] width 31 height 1
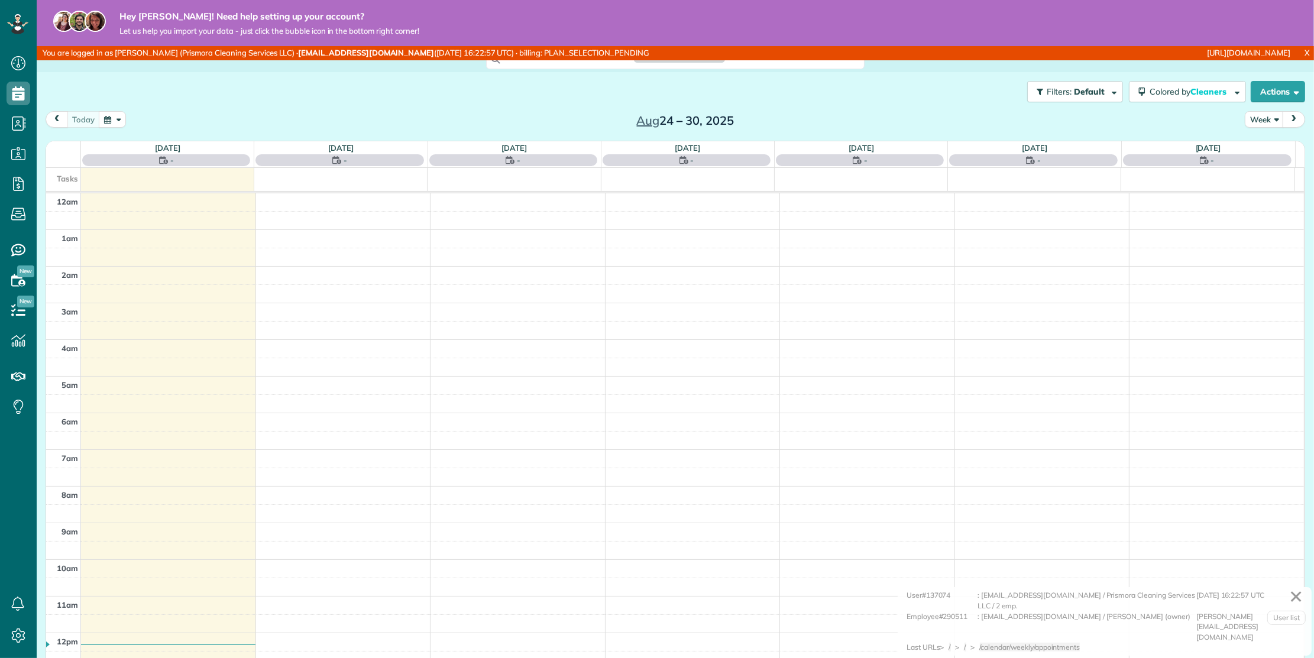
scroll to position [256, 0]
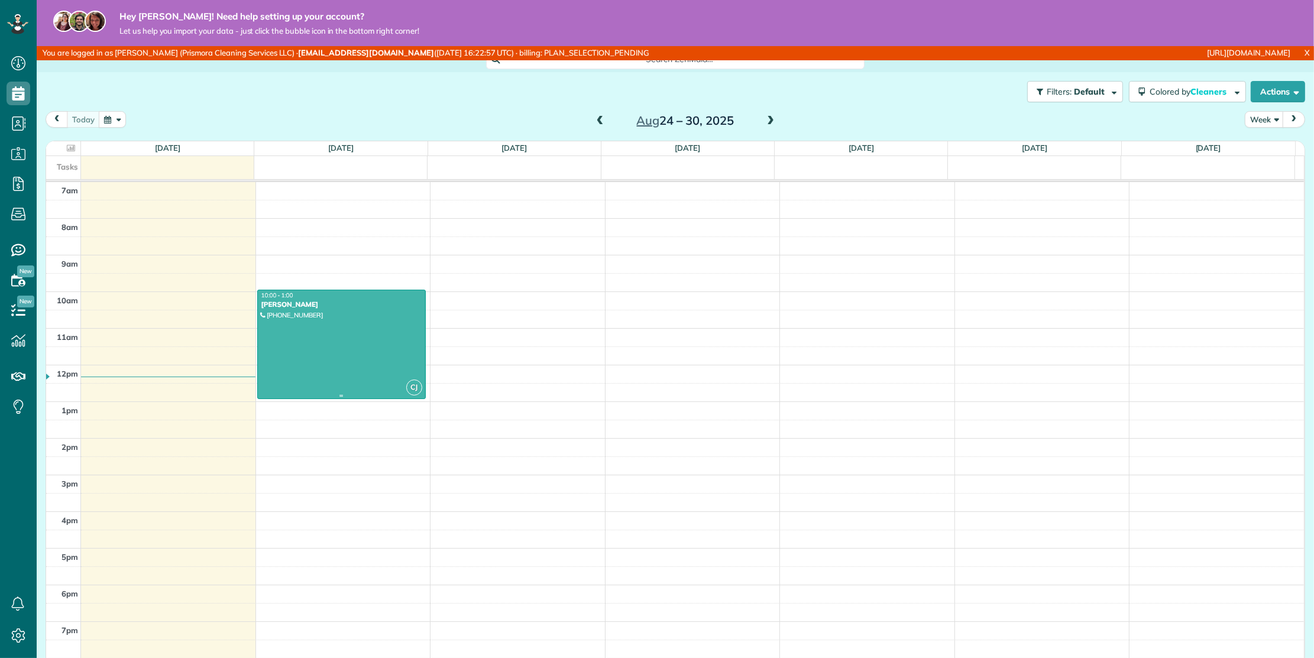
click at [341, 345] on div at bounding box center [341, 344] width 167 height 108
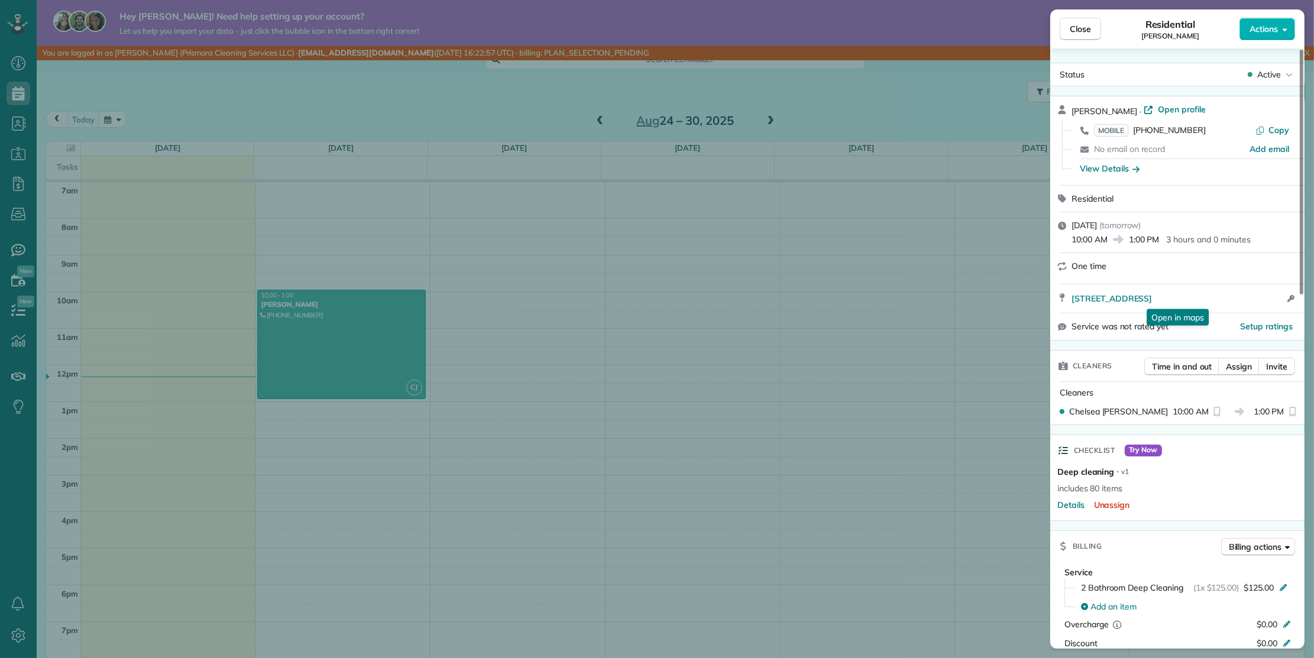
scroll to position [525, 0]
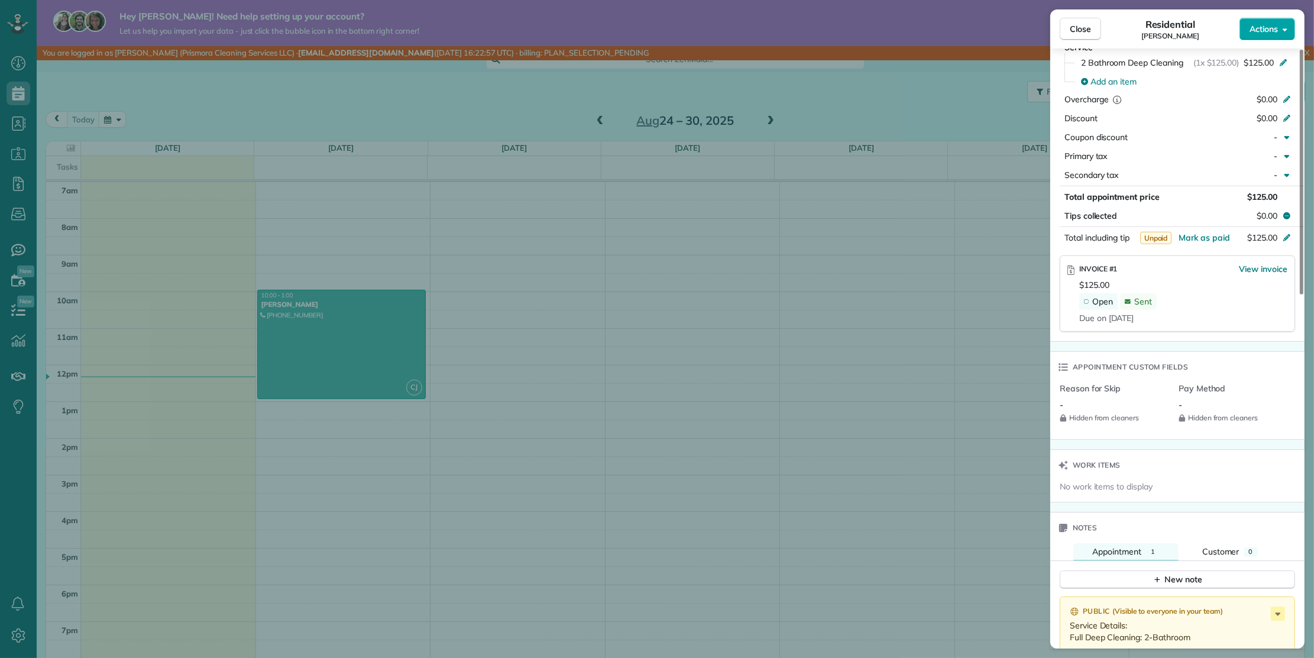
click at [1265, 38] on button "Actions" at bounding box center [1268, 29] width 56 height 22
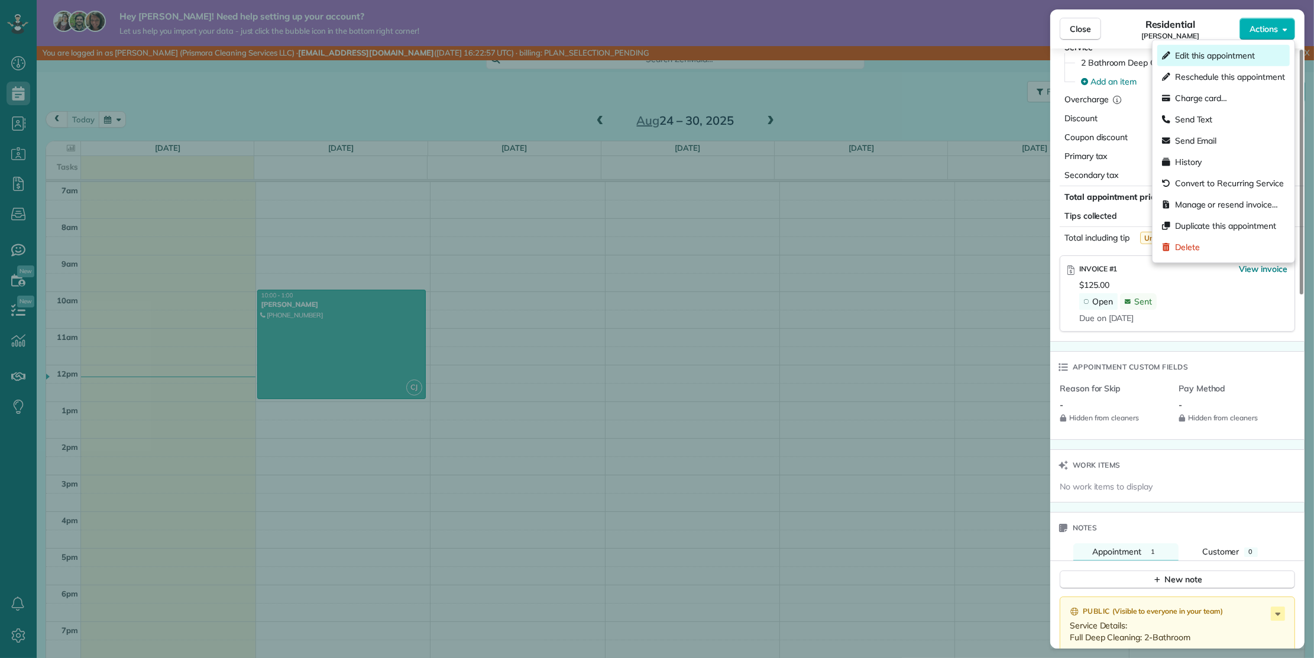
click at [1218, 60] on span "Edit this appointment" at bounding box center [1215, 56] width 80 height 12
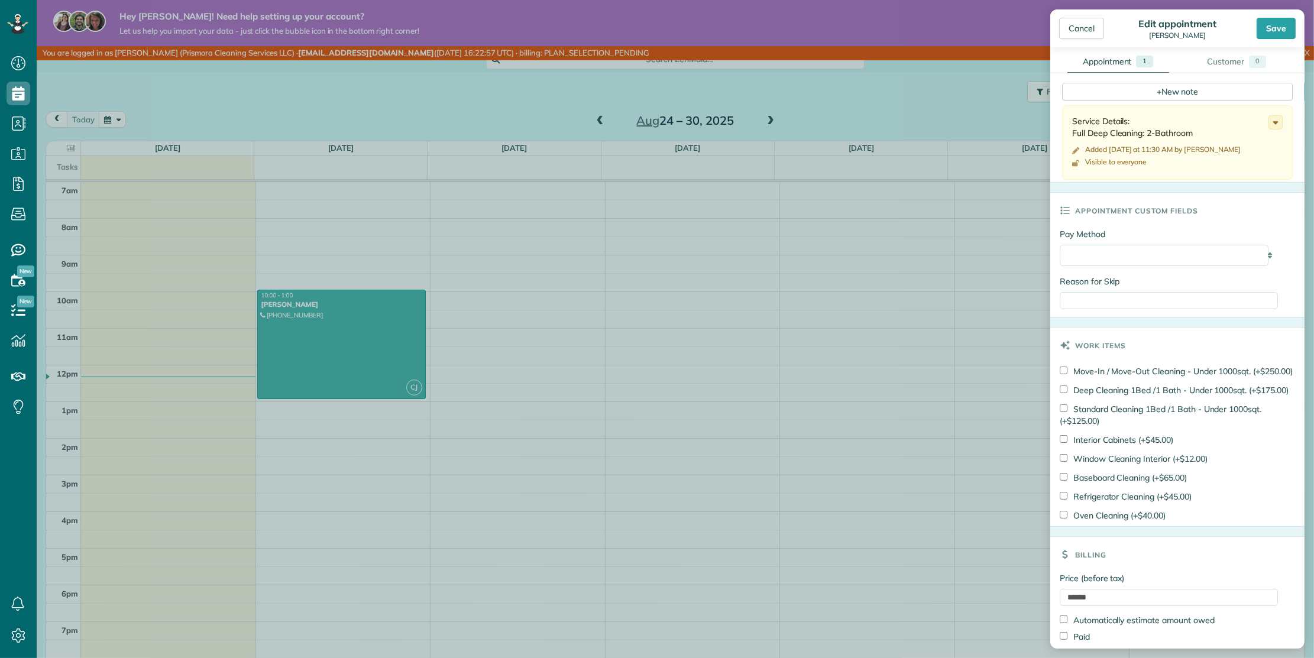
scroll to position [394, 0]
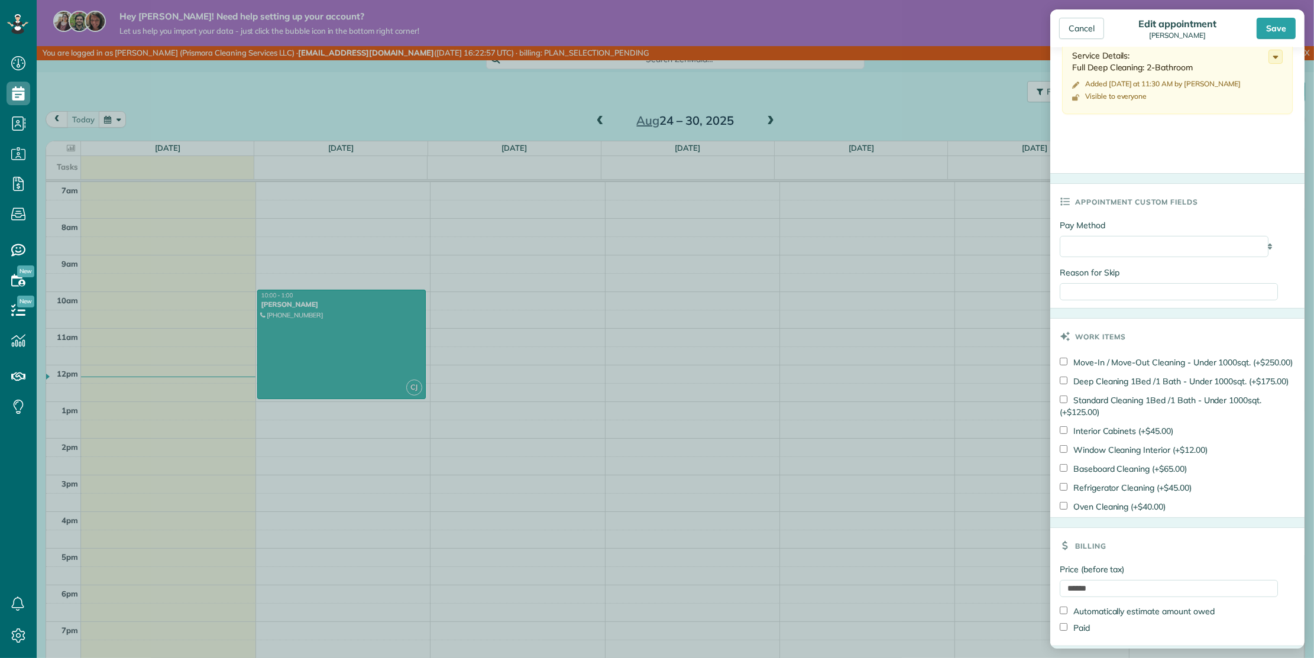
click at [891, 99] on body "Dashboard Scheduling Calendar View List View Dispatch View - Weekly scheduling …" at bounding box center [657, 329] width 1314 height 658
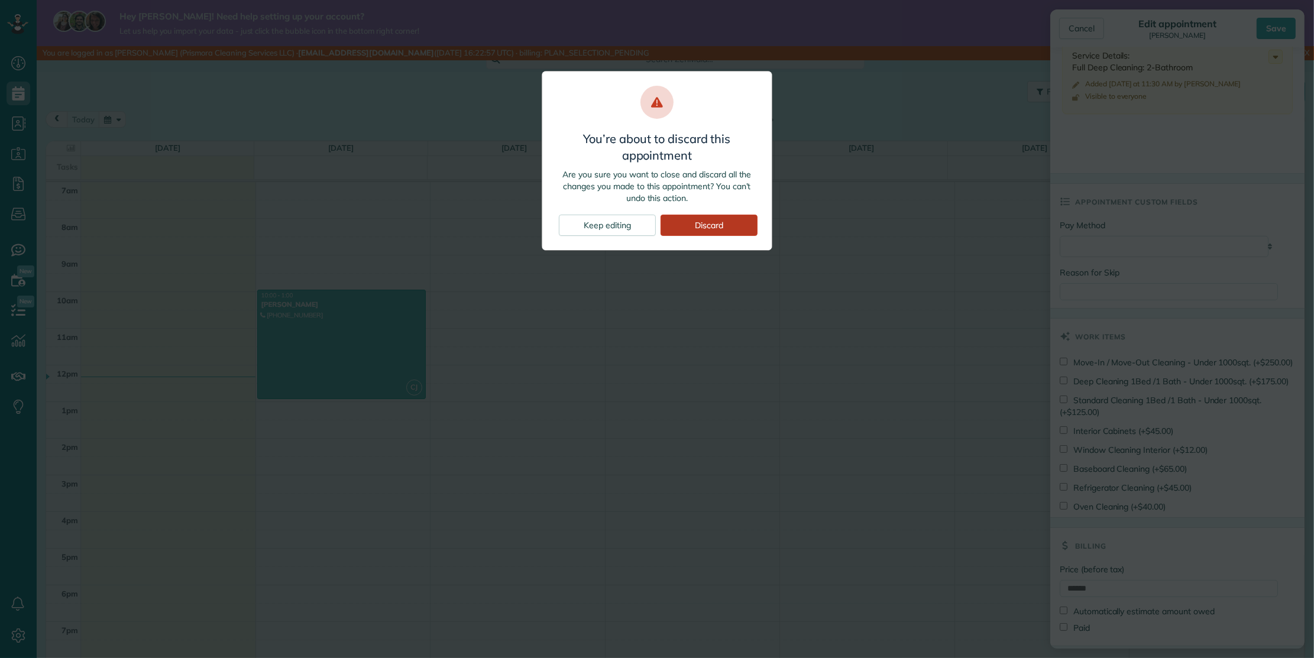
drag, startPoint x: 696, startPoint y: 225, endPoint x: 688, endPoint y: 133, distance: 92.6
click at [696, 224] on div "Discard" at bounding box center [709, 225] width 97 height 21
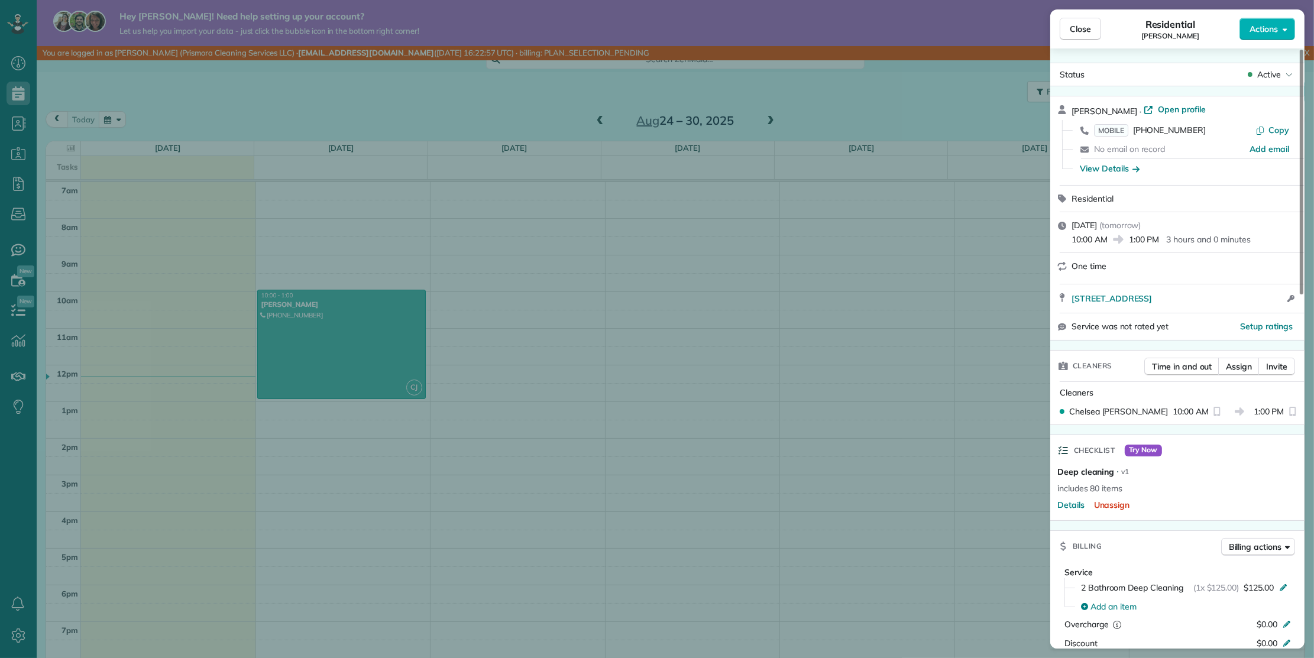
click at [591, 99] on div "Close Residential [PERSON_NAME] Actions Status Active [PERSON_NAME] · Open prof…" at bounding box center [657, 329] width 1314 height 658
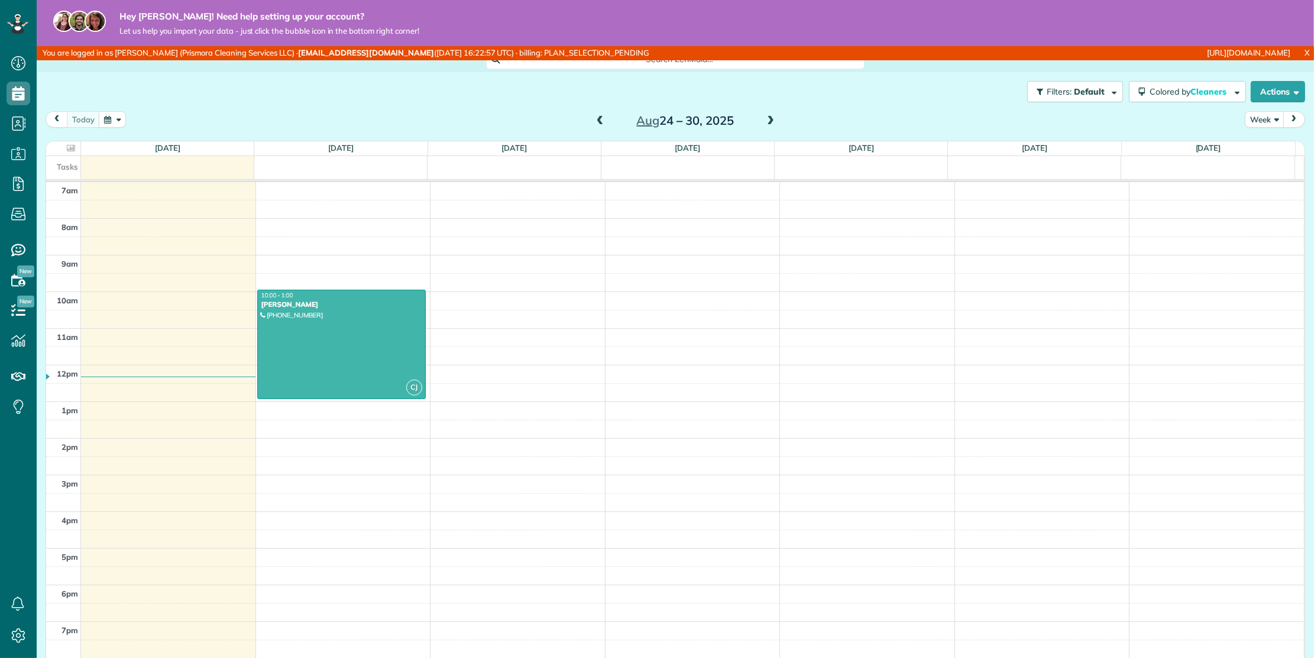
click at [1247, 122] on button "Week" at bounding box center [1264, 119] width 39 height 16
click at [1249, 189] on link "Month" at bounding box center [1292, 195] width 93 height 24
